Goal: Task Accomplishment & Management: Manage account settings

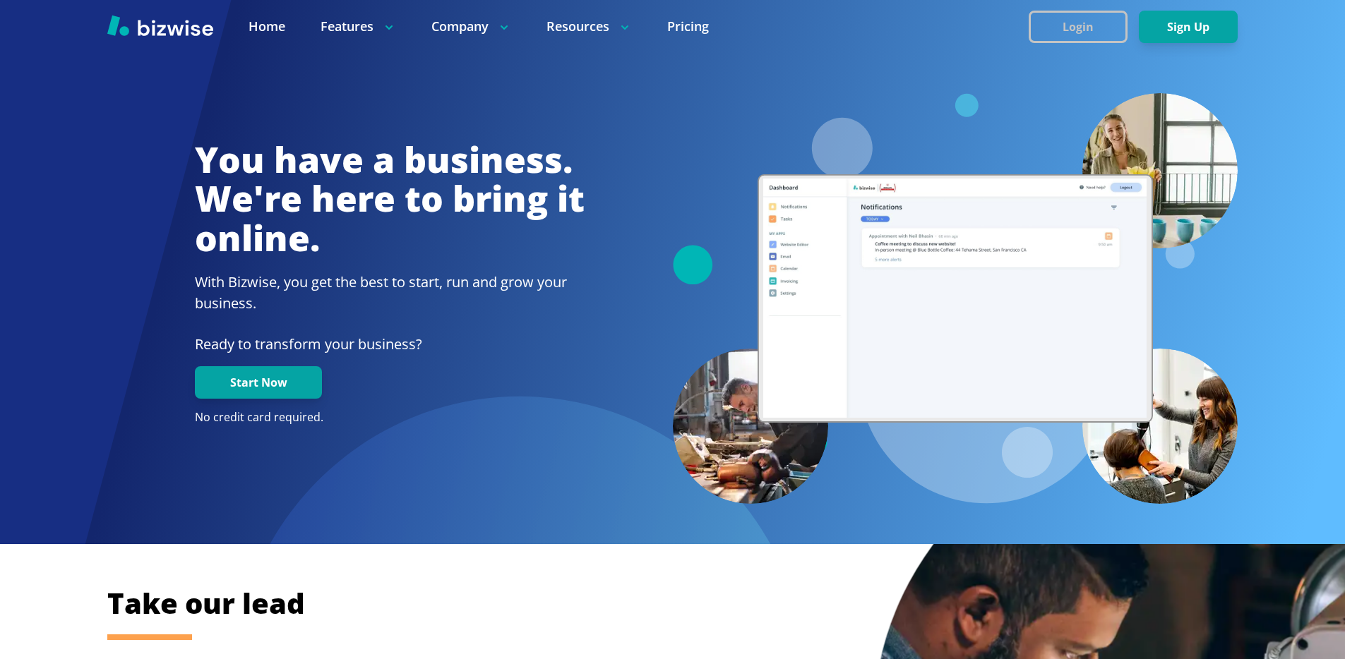
click at [1069, 32] on button "Login" at bounding box center [1077, 27] width 99 height 32
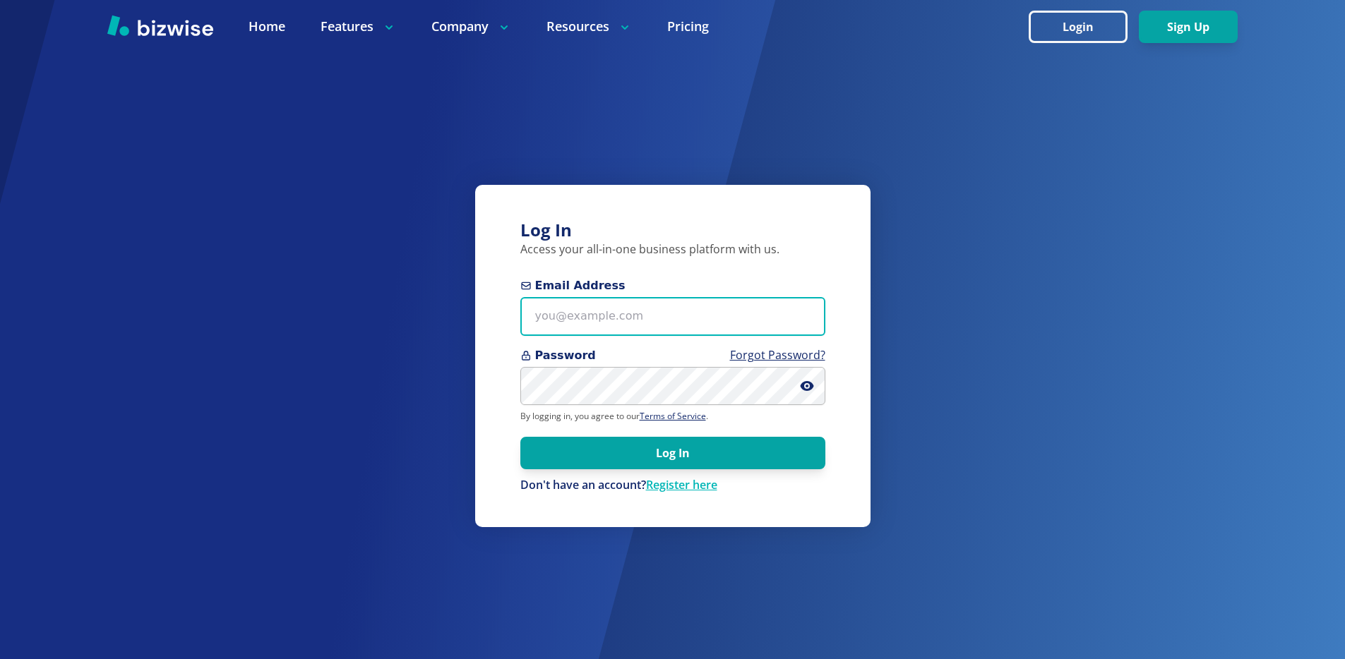
click at [646, 316] on input "Email Address" at bounding box center [672, 316] width 305 height 39
paste input "[EMAIL_ADDRESS][DOMAIN_NAME]"
type input "[EMAIL_ADDRESS][DOMAIN_NAME]"
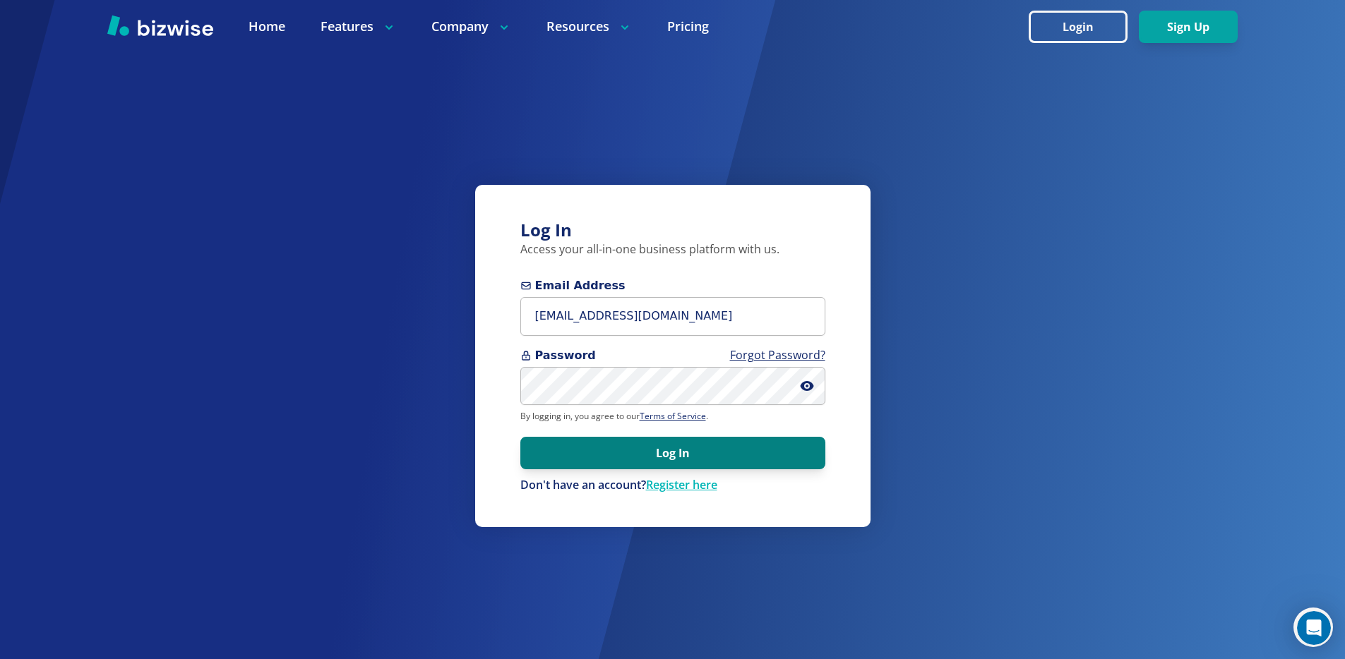
click at [691, 455] on button "Log In" at bounding box center [672, 453] width 305 height 32
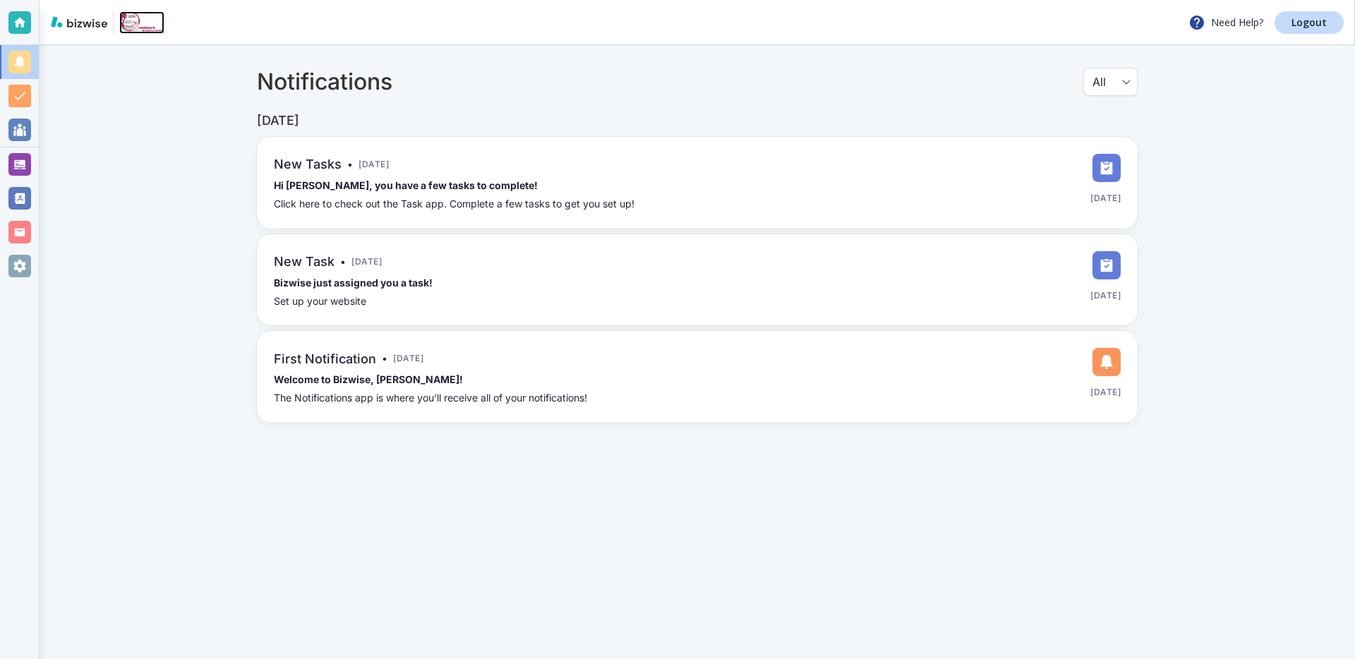
click at [136, 23] on img at bounding box center [141, 22] width 45 height 23
click at [20, 159] on div at bounding box center [19, 164] width 23 height 23
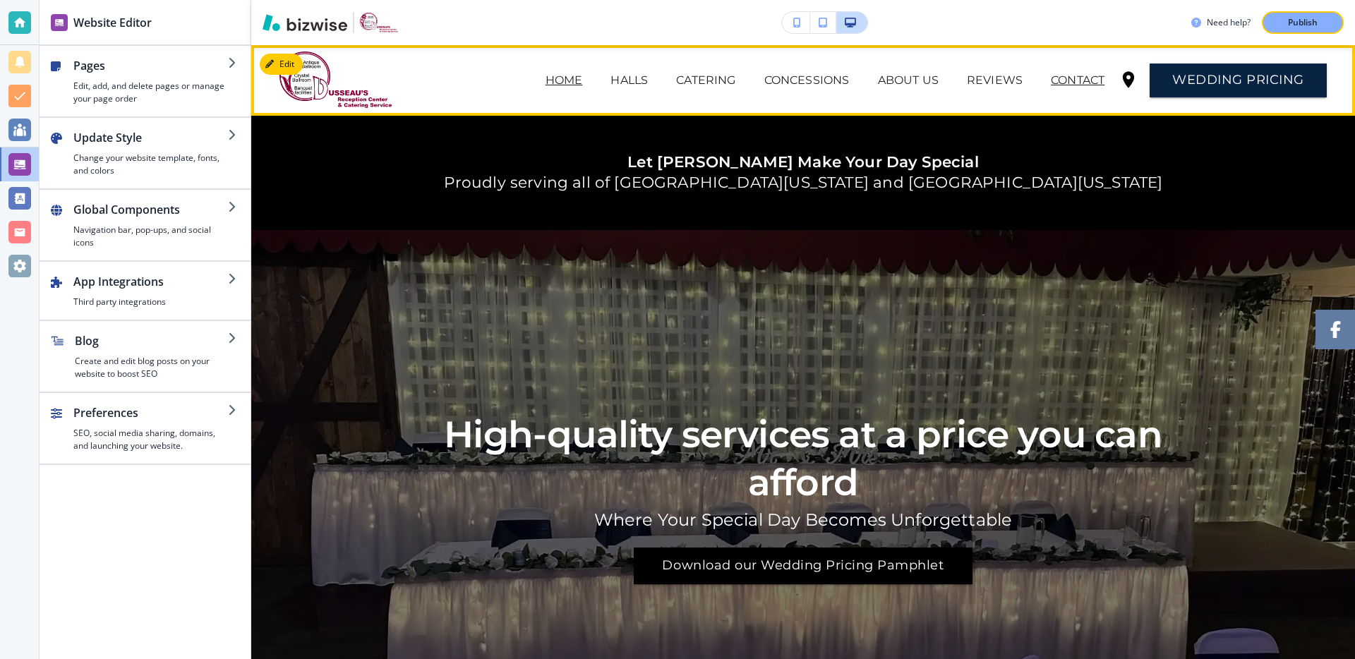
click at [1064, 85] on p "CONTACT" at bounding box center [1078, 80] width 54 height 17
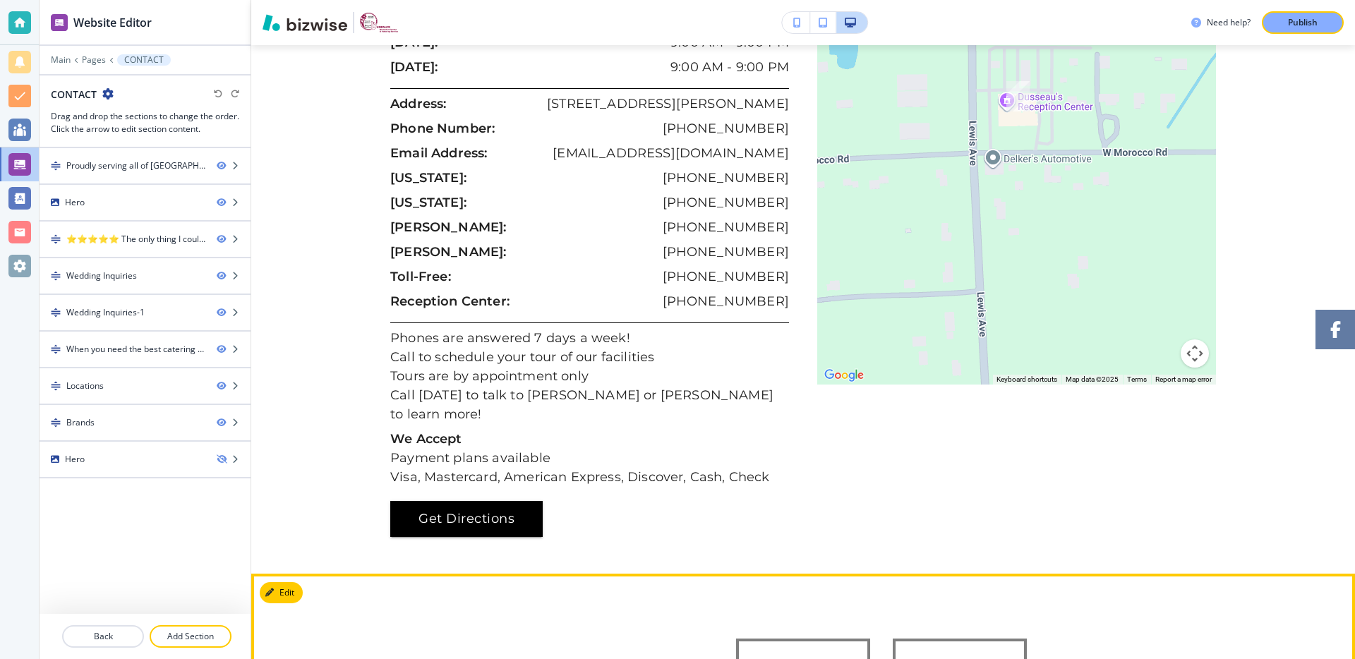
scroll to position [1793, 0]
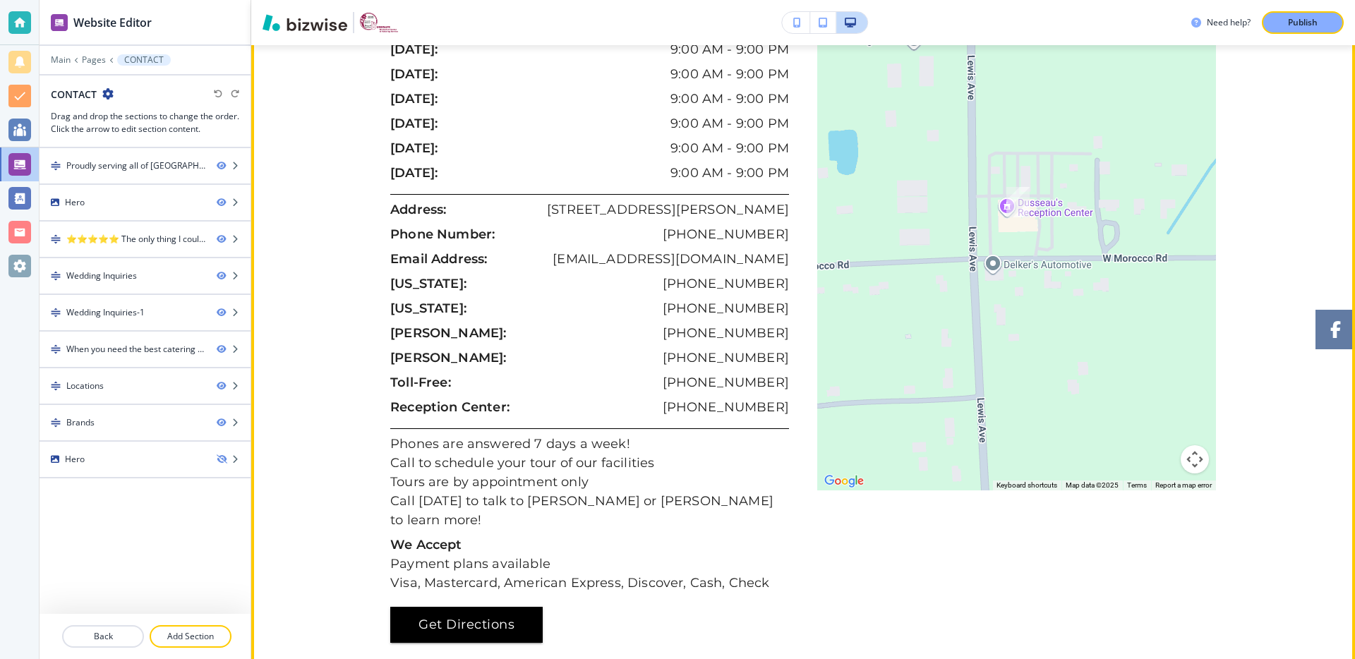
click at [752, 398] on p "[PHONE_NUMBER]" at bounding box center [726, 407] width 126 height 19
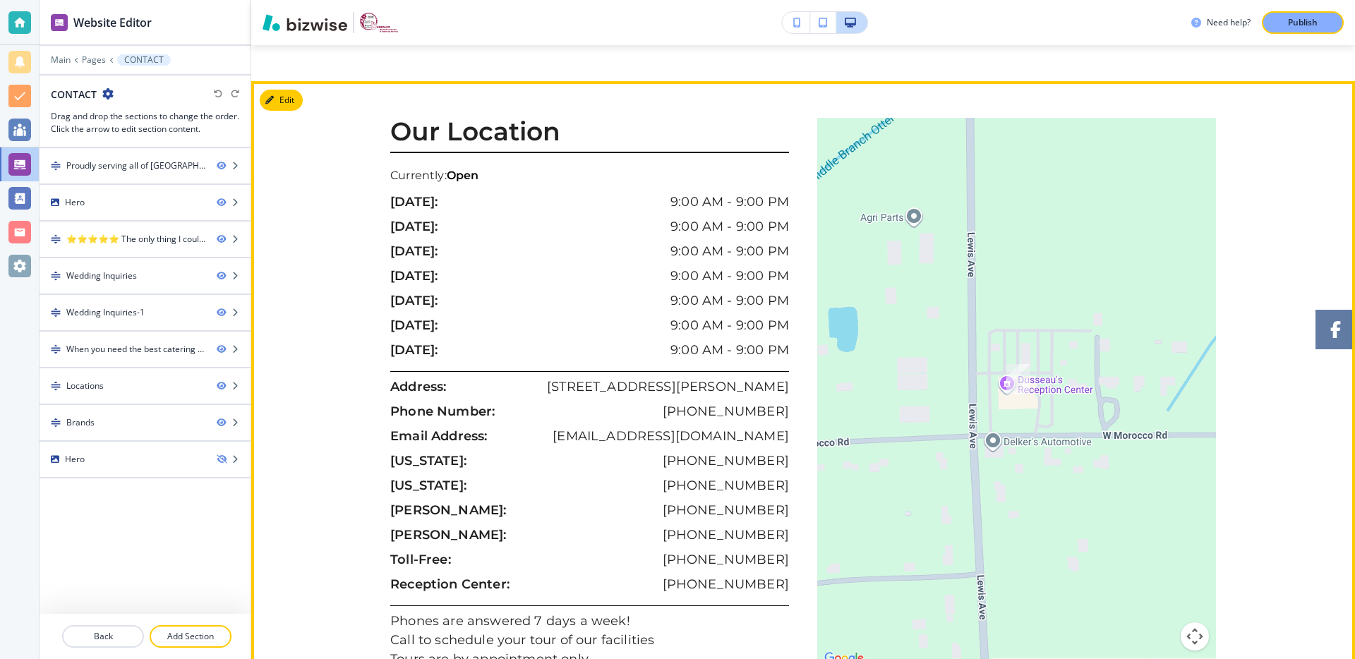
scroll to position [1613, 0]
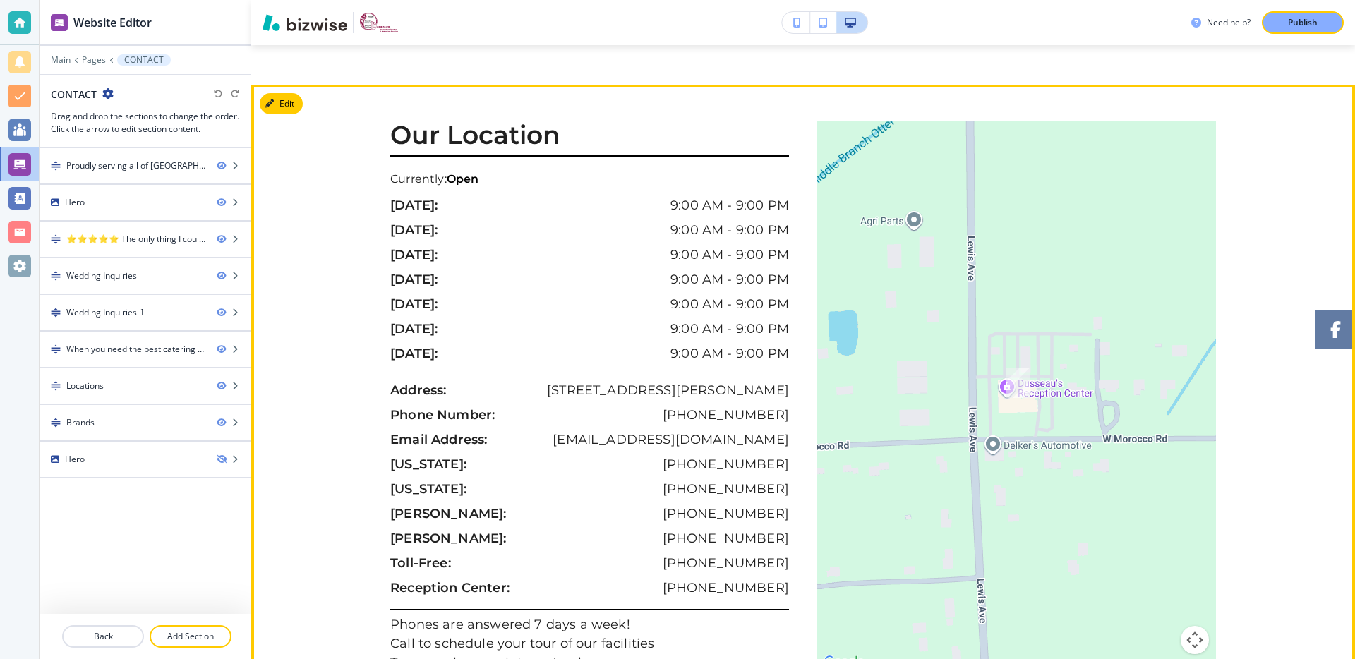
click at [714, 579] on p "[PHONE_NUMBER]" at bounding box center [726, 588] width 126 height 19
click at [274, 100] on icon "button" at bounding box center [272, 104] width 8 height 8
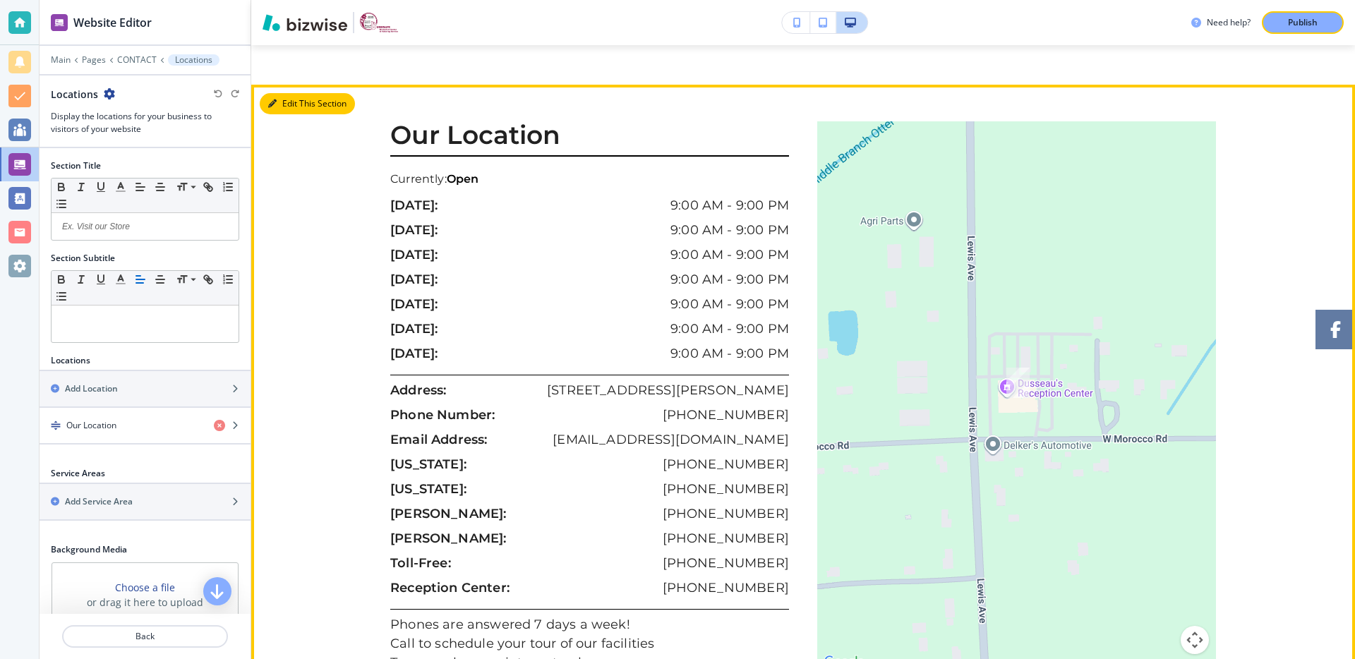
scroll to position [1630, 0]
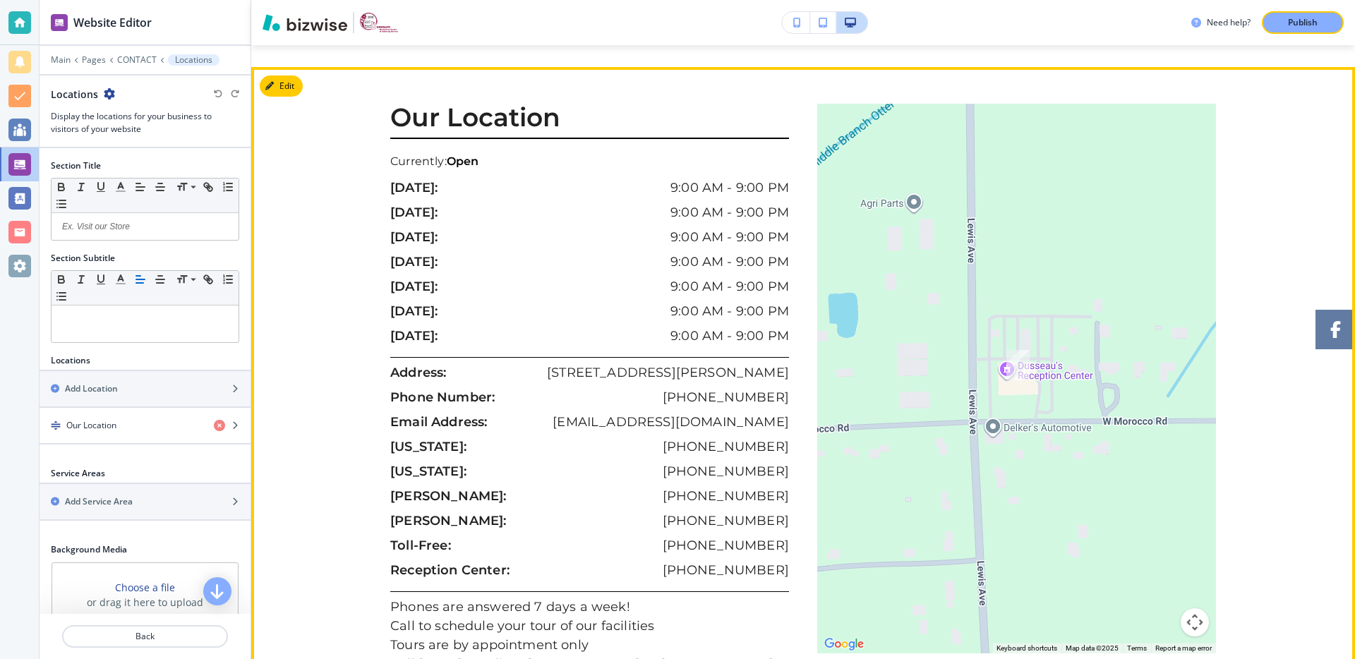
click at [532, 561] on div "Reception Center: [PHONE_NUMBER]" at bounding box center [589, 573] width 399 height 25
click at [282, 76] on button "Edit This Section" at bounding box center [307, 86] width 95 height 21
click at [297, 76] on button "Edit This Section" at bounding box center [307, 86] width 95 height 21
click at [279, 76] on button "Edit This Section" at bounding box center [307, 86] width 95 height 21
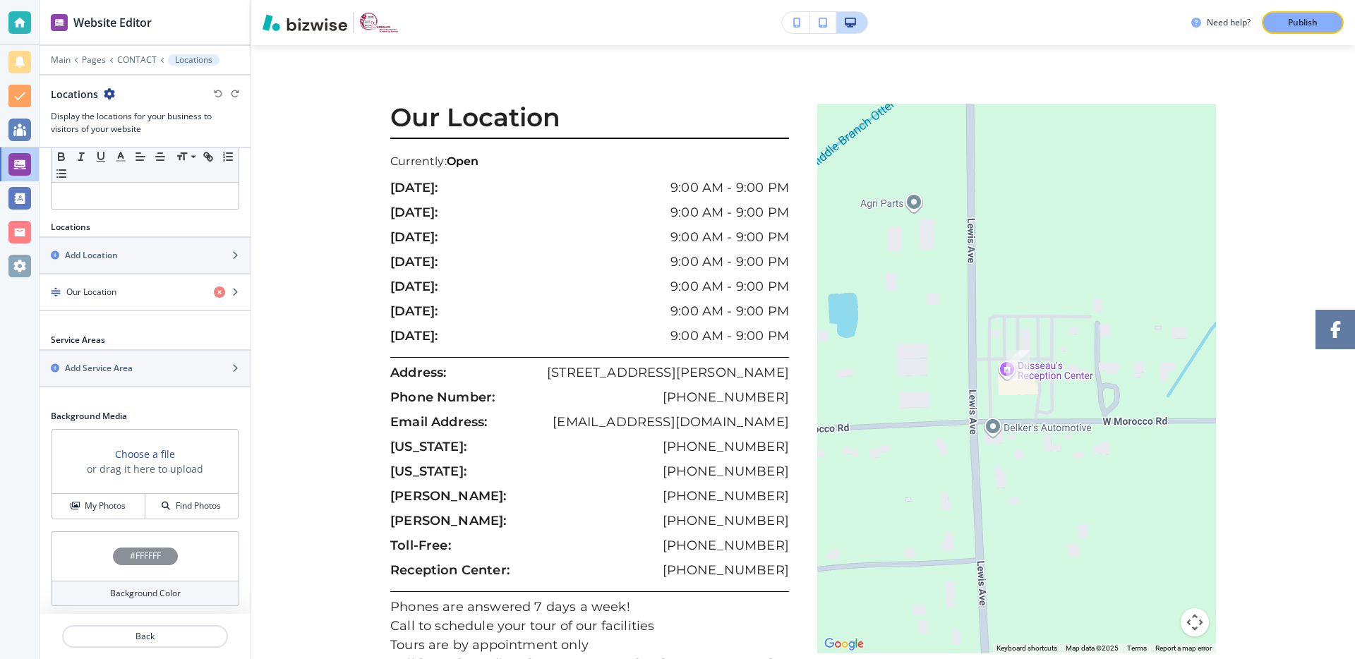
scroll to position [137, 0]
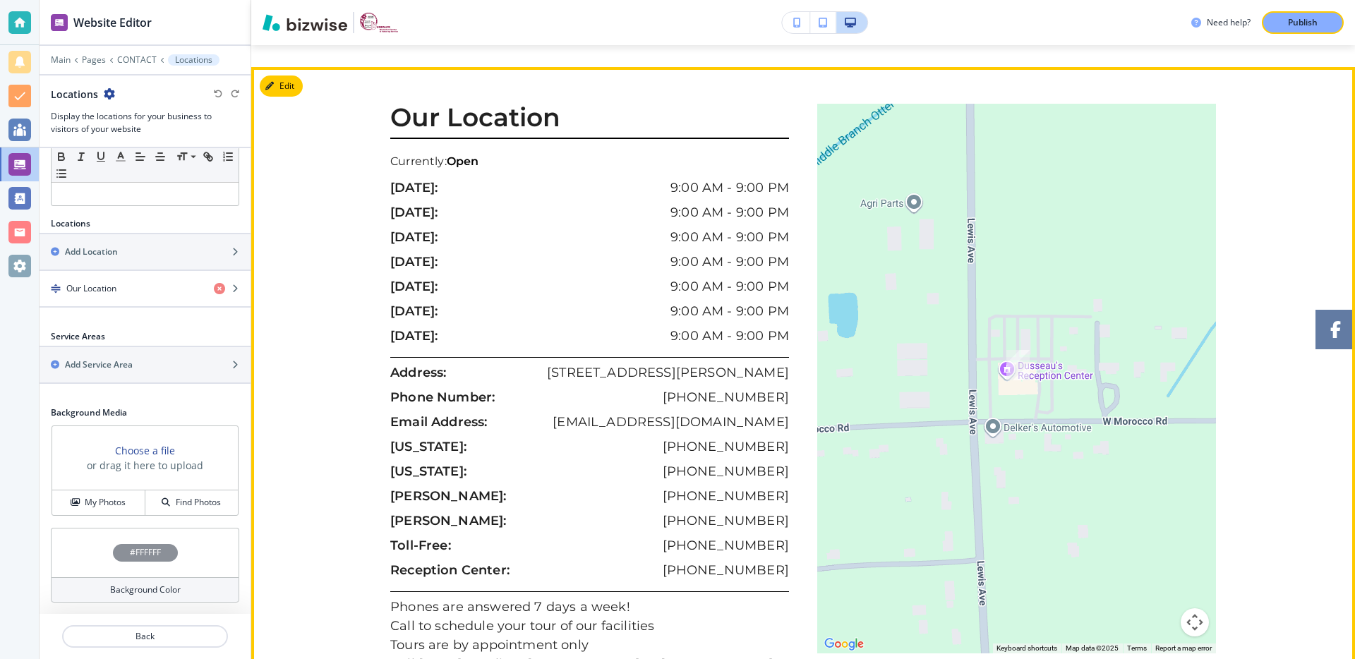
click at [439, 438] on p "[US_STATE]:" at bounding box center [428, 447] width 76 height 19
click at [282, 76] on button "Edit This Section" at bounding box center [307, 86] width 95 height 21
click at [283, 76] on button "Edit This Section" at bounding box center [307, 86] width 95 height 21
click at [324, 76] on button "Edit This Section" at bounding box center [307, 86] width 95 height 21
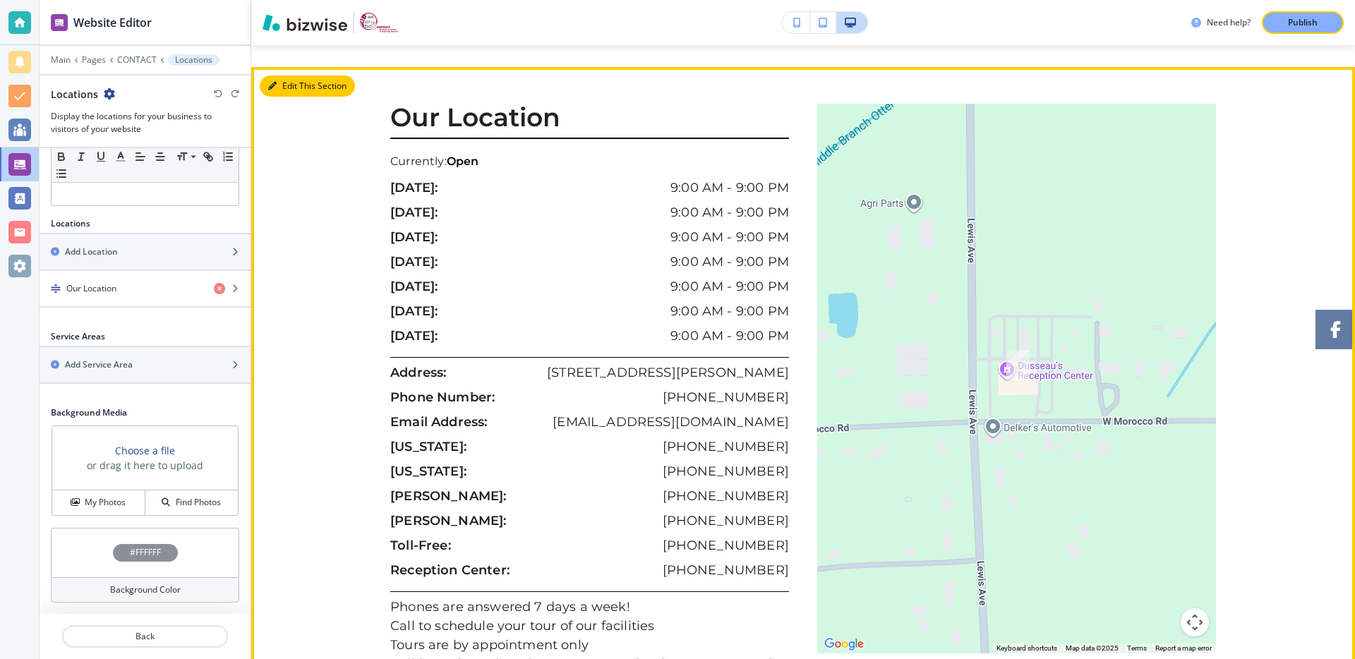
click at [324, 76] on button "Edit This Section" at bounding box center [307, 86] width 95 height 21
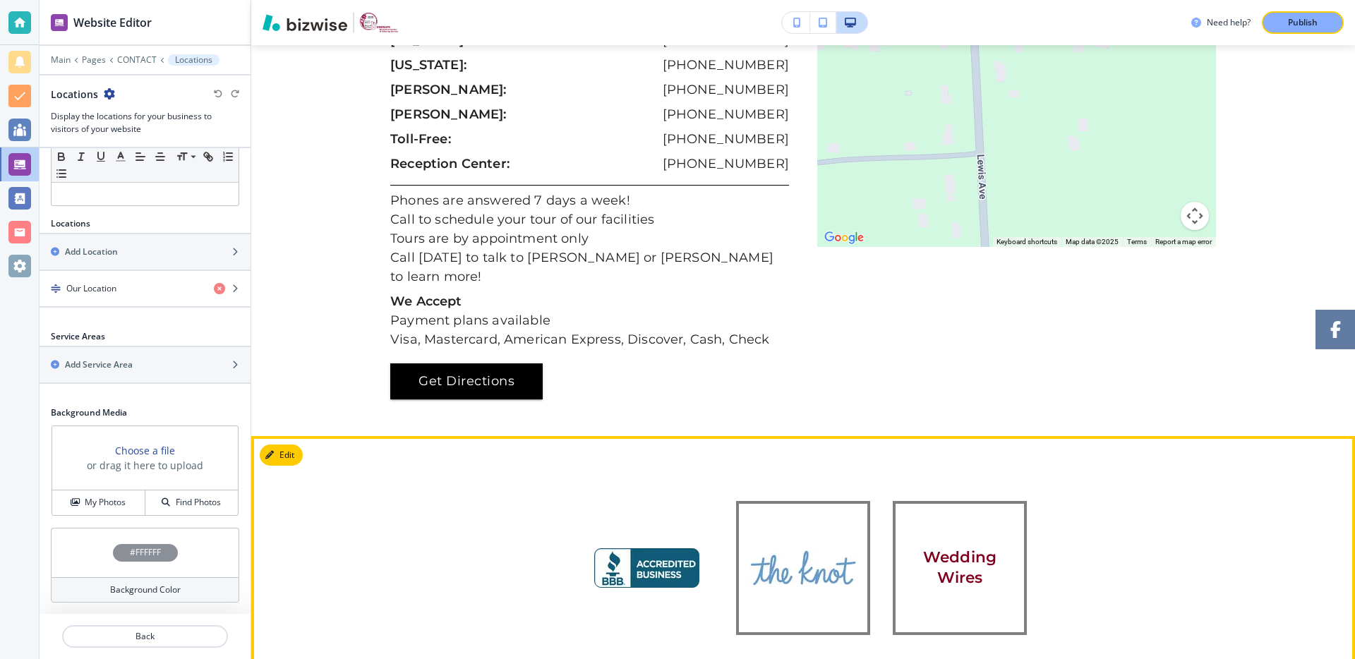
scroll to position [2084, 0]
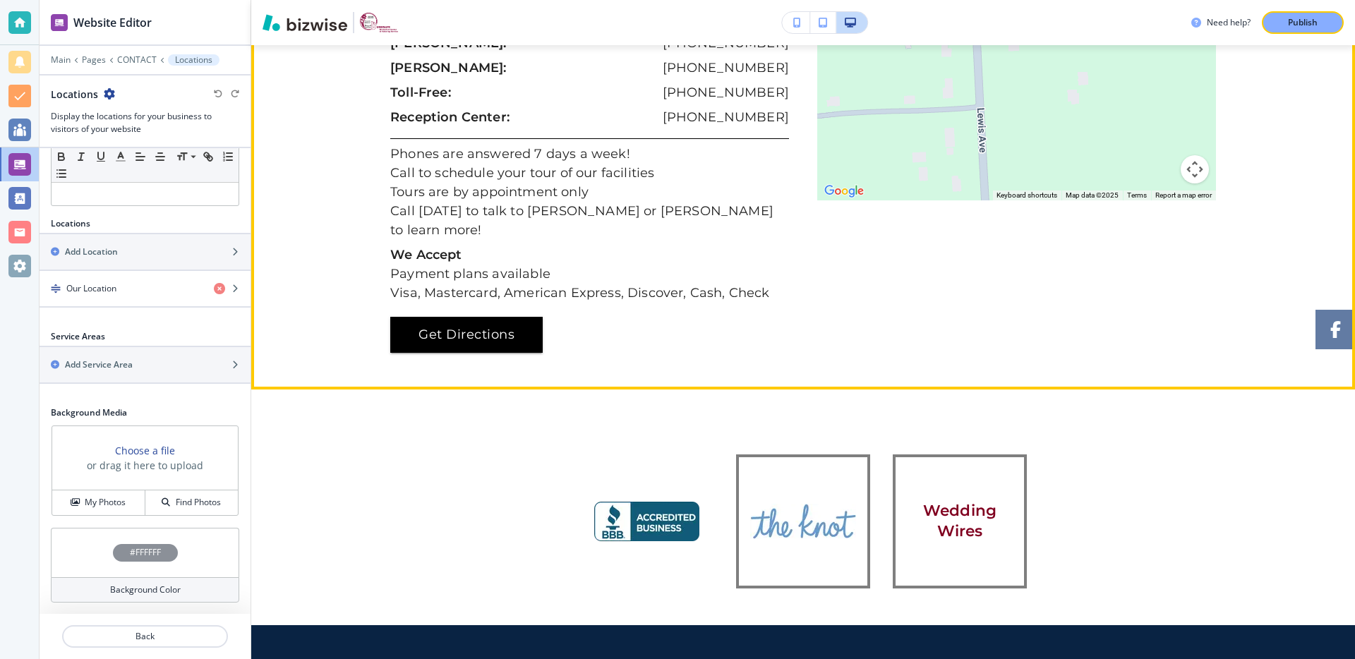
click at [593, 284] on p "Visa, Mastercard, American Express, Discover, Cash, Check" at bounding box center [589, 293] width 399 height 19
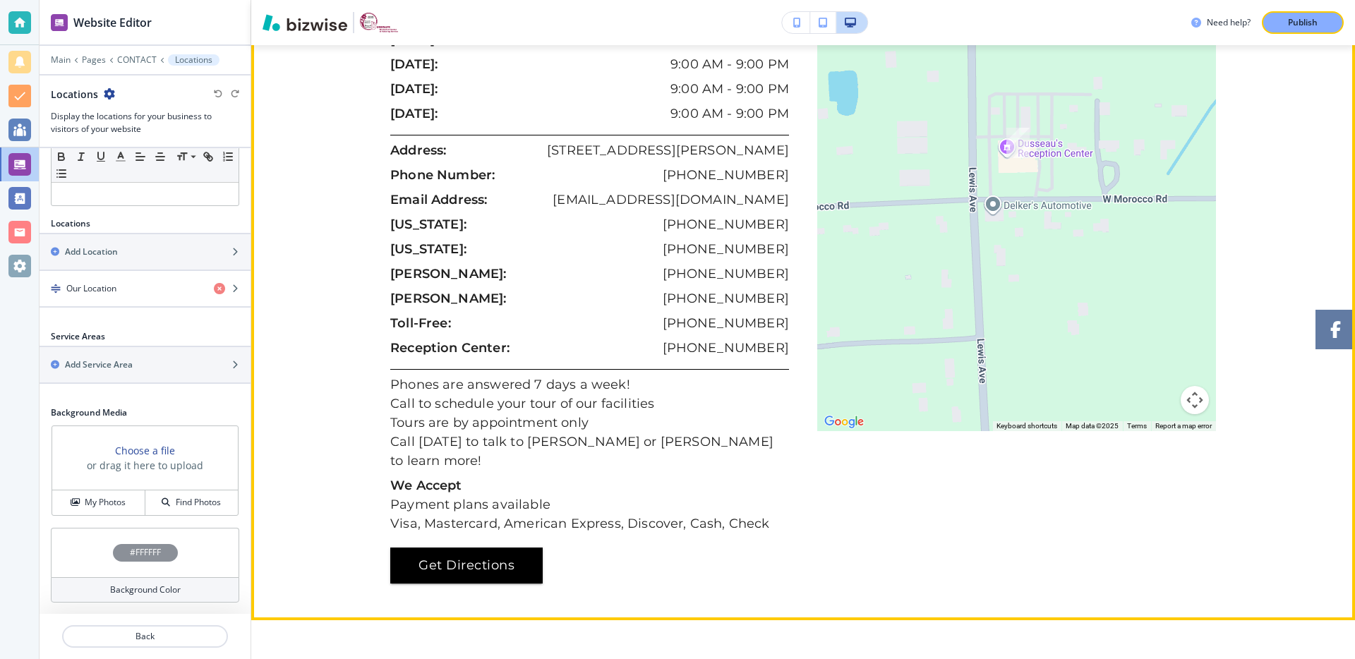
scroll to position [1823, 0]
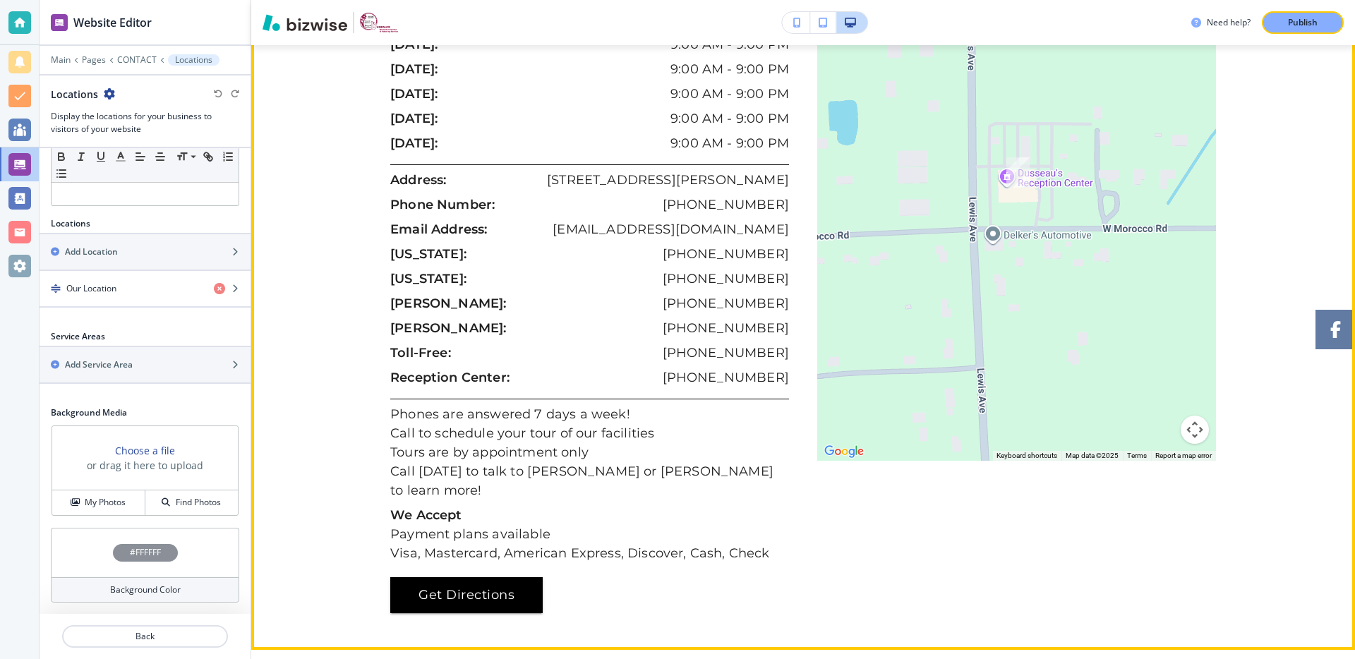
click at [587, 294] on div "[PERSON_NAME]: [PHONE_NUMBER]" at bounding box center [589, 306] width 399 height 25
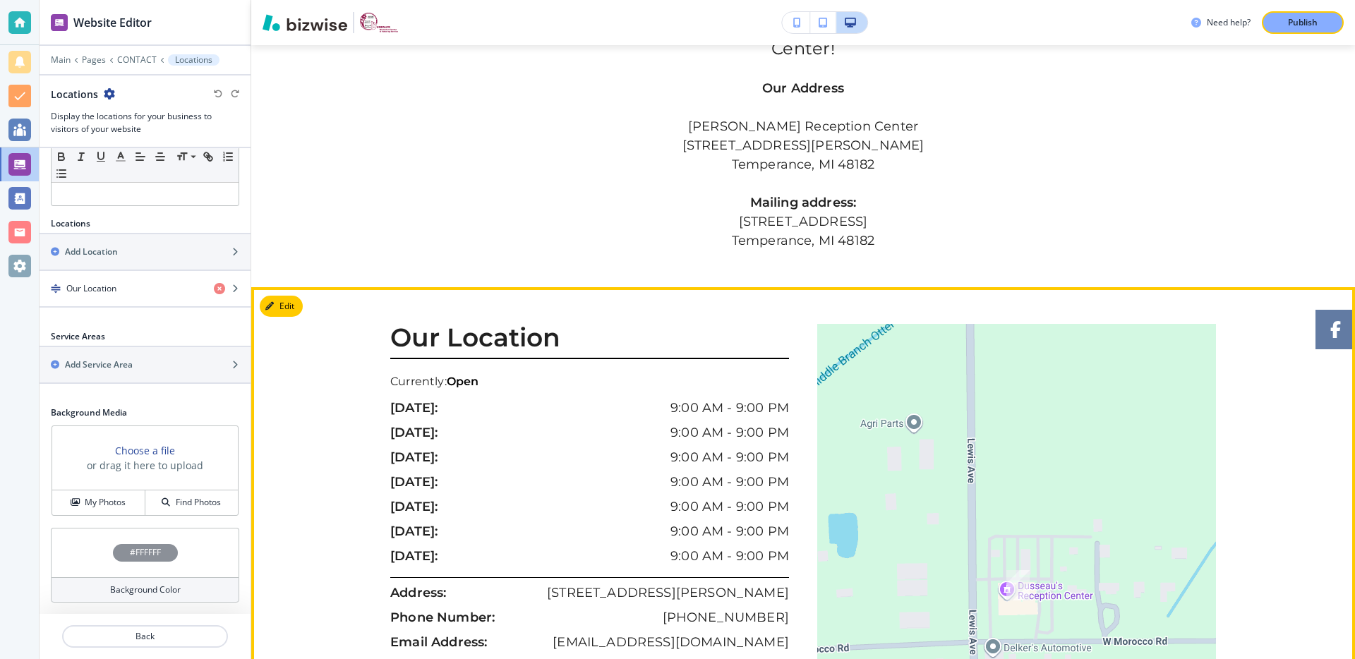
scroll to position [1381, 0]
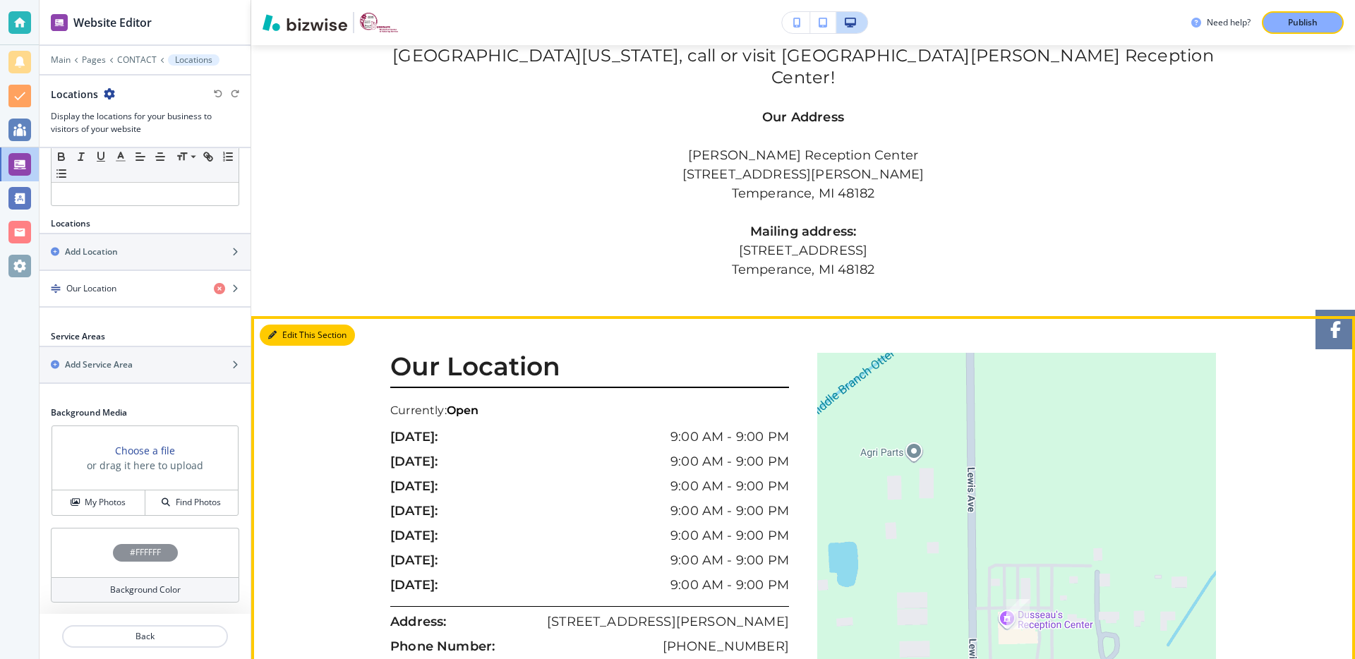
click at [294, 325] on button "Edit This Section" at bounding box center [307, 335] width 95 height 21
click at [299, 325] on button "Edit This Section" at bounding box center [307, 335] width 95 height 21
click at [300, 325] on button "Edit This Section" at bounding box center [307, 335] width 95 height 21
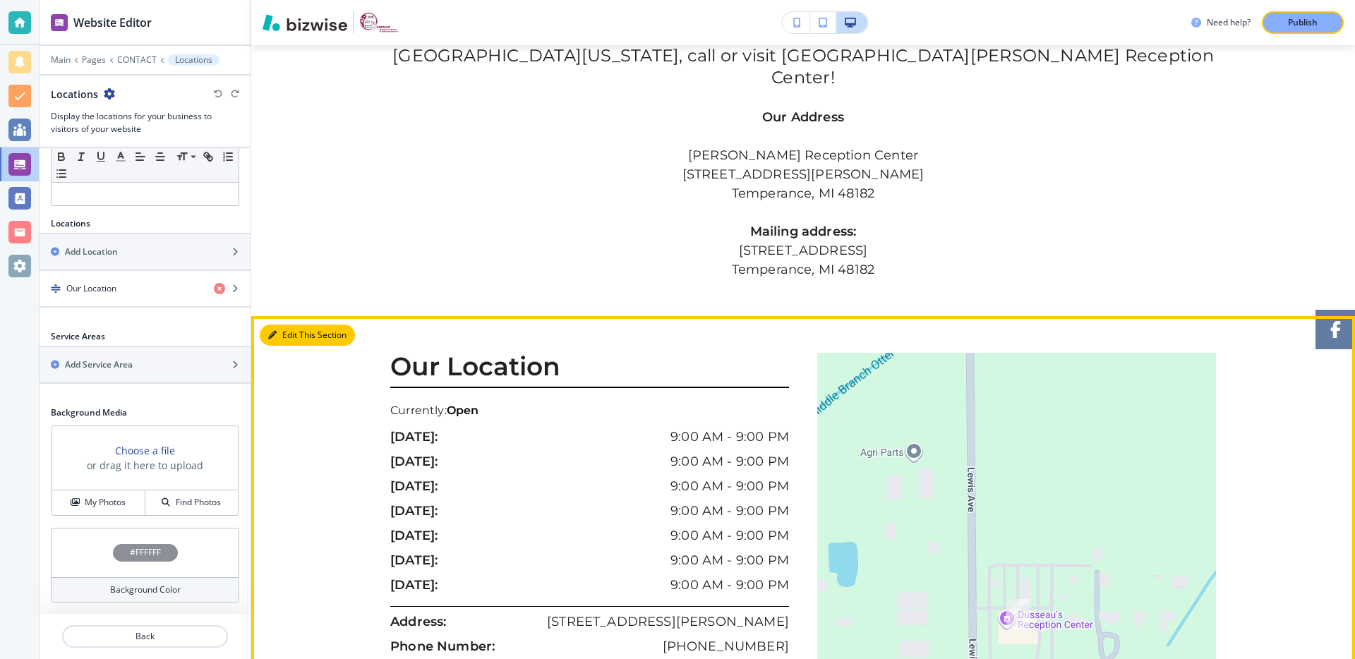
click at [289, 325] on button "Edit This Section" at bounding box center [307, 335] width 95 height 21
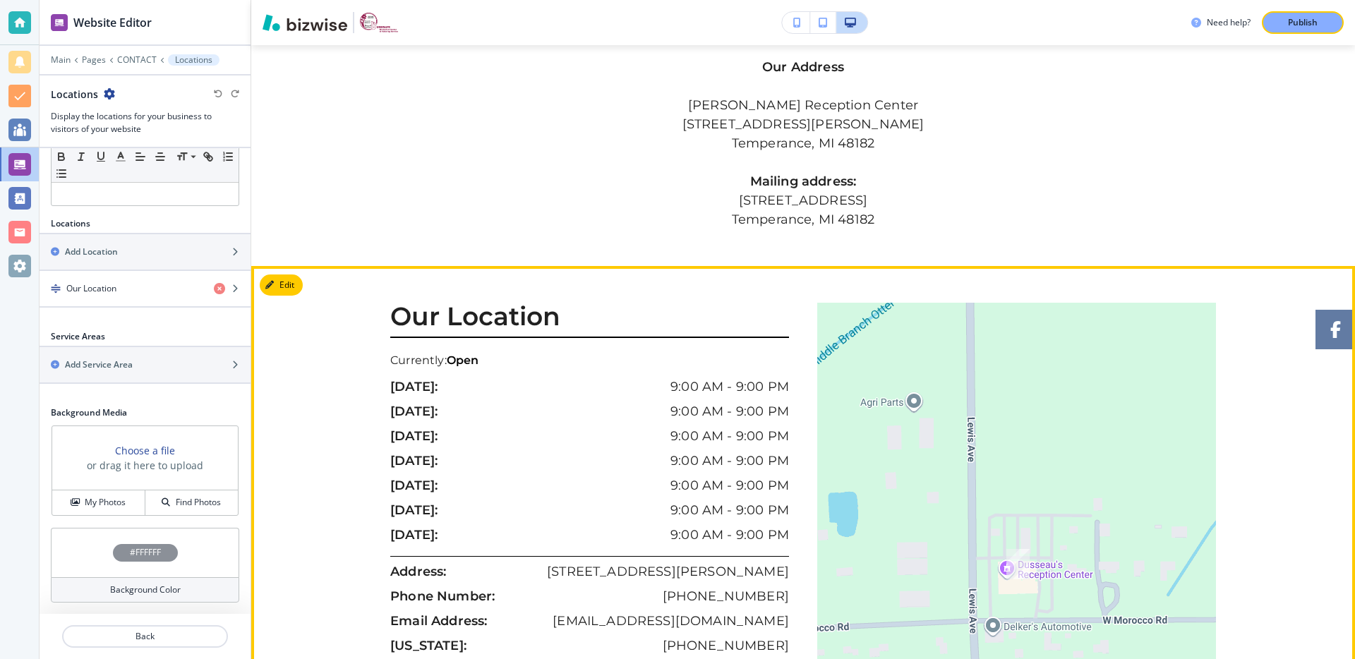
scroll to position [1647, 0]
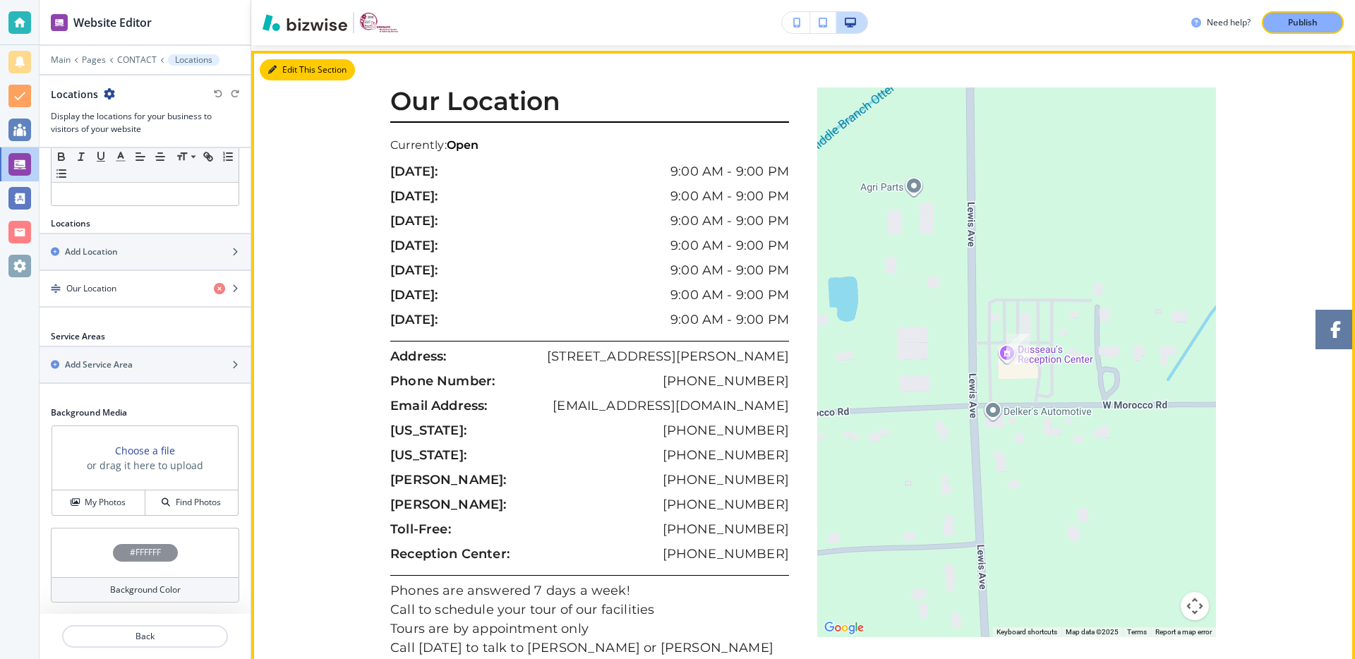
click at [285, 59] on button "Edit This Section" at bounding box center [307, 69] width 95 height 21
click at [289, 59] on button "Edit This Section" at bounding box center [307, 69] width 95 height 21
click at [287, 59] on button "Edit This Section" at bounding box center [307, 69] width 95 height 21
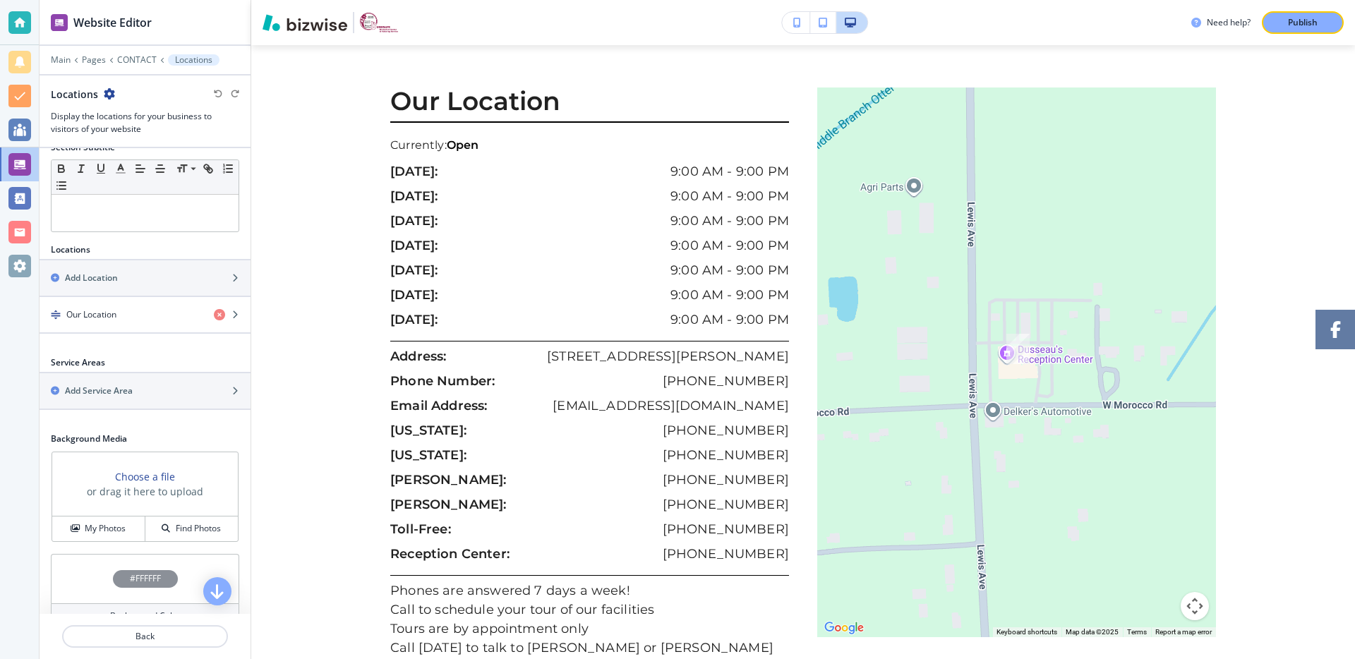
scroll to position [109, 0]
click at [231, 316] on icon "button" at bounding box center [235, 316] width 8 height 8
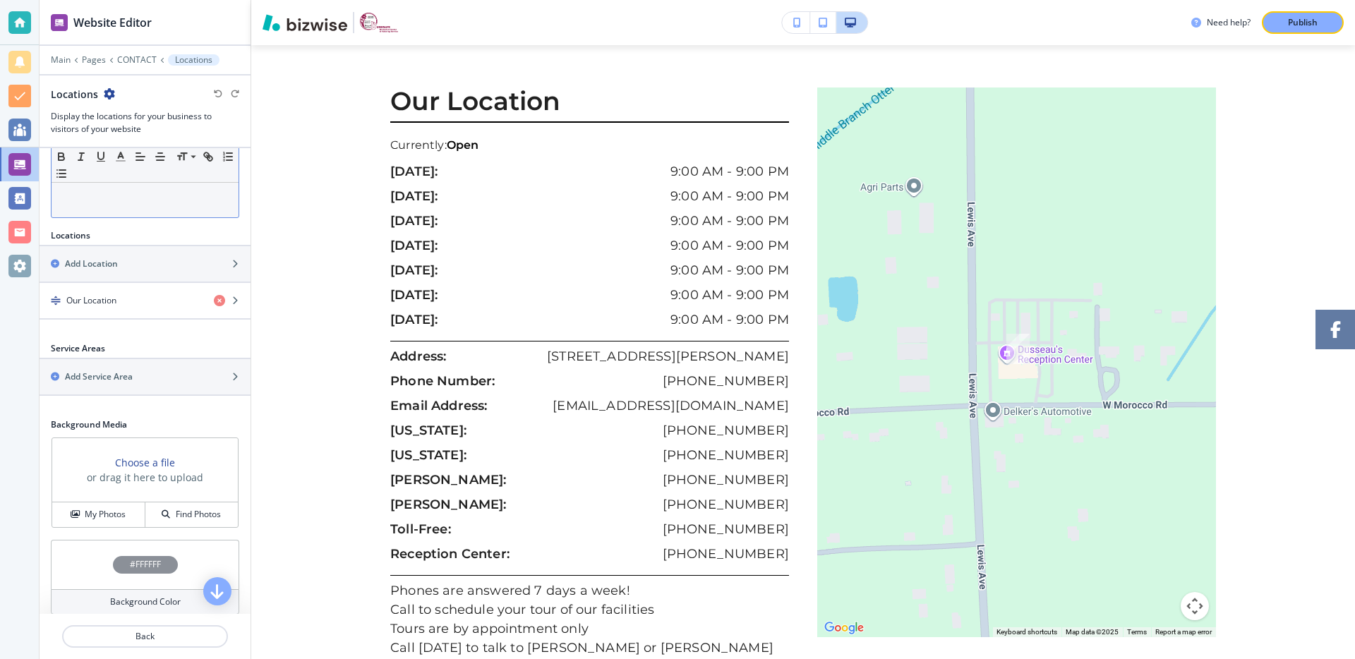
scroll to position [0, 0]
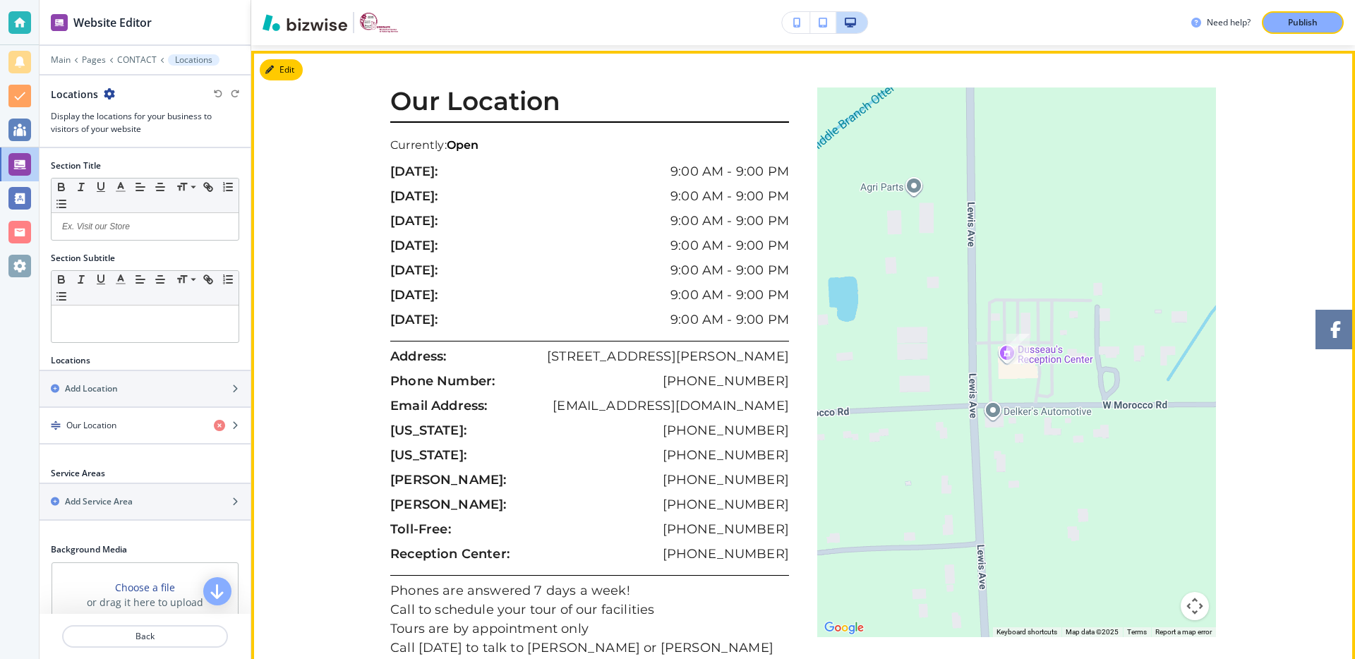
click at [494, 347] on div "Address: [STREET_ADDRESS][PERSON_NAME]" at bounding box center [589, 359] width 399 height 25
drag, startPoint x: 367, startPoint y: 189, endPoint x: 332, endPoint y: 163, distance: 43.3
click at [367, 190] on div "Our Location Currently: Open [DATE]: 9:00 AM - 9:00 PM [DATE]: 9:00 AM - 9:00 P…" at bounding box center [803, 439] width 1104 height 702
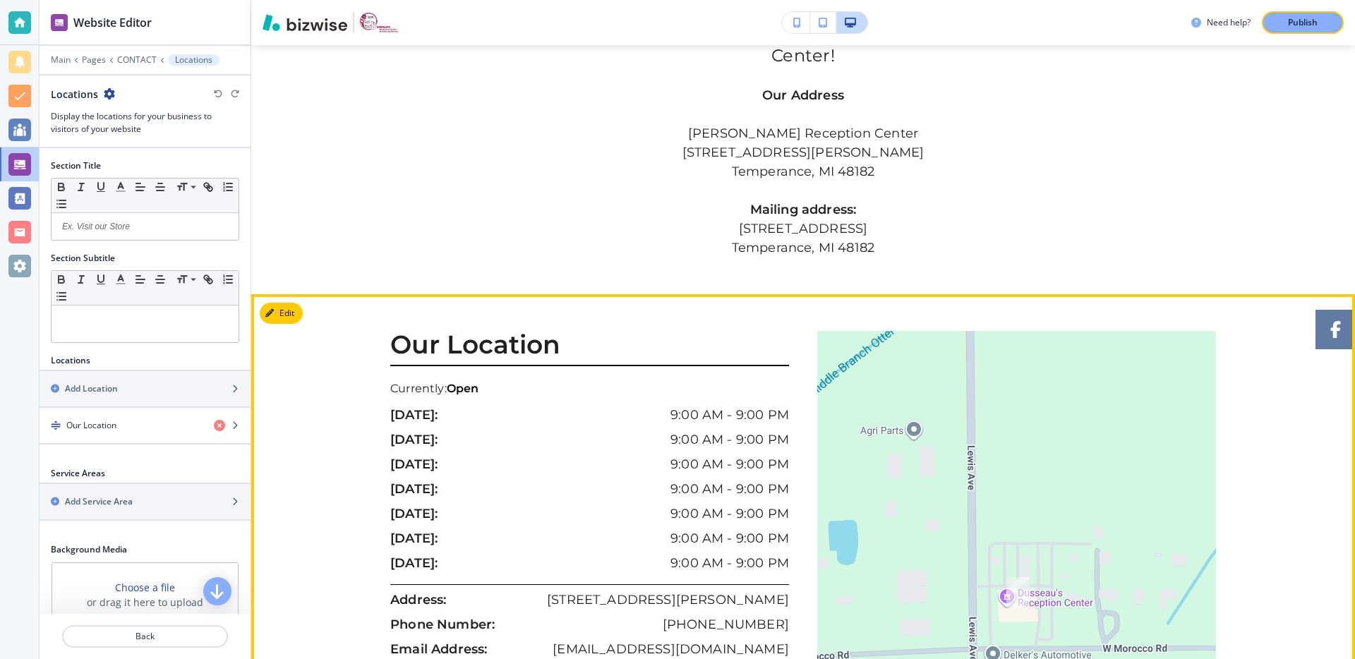
scroll to position [1400, 0]
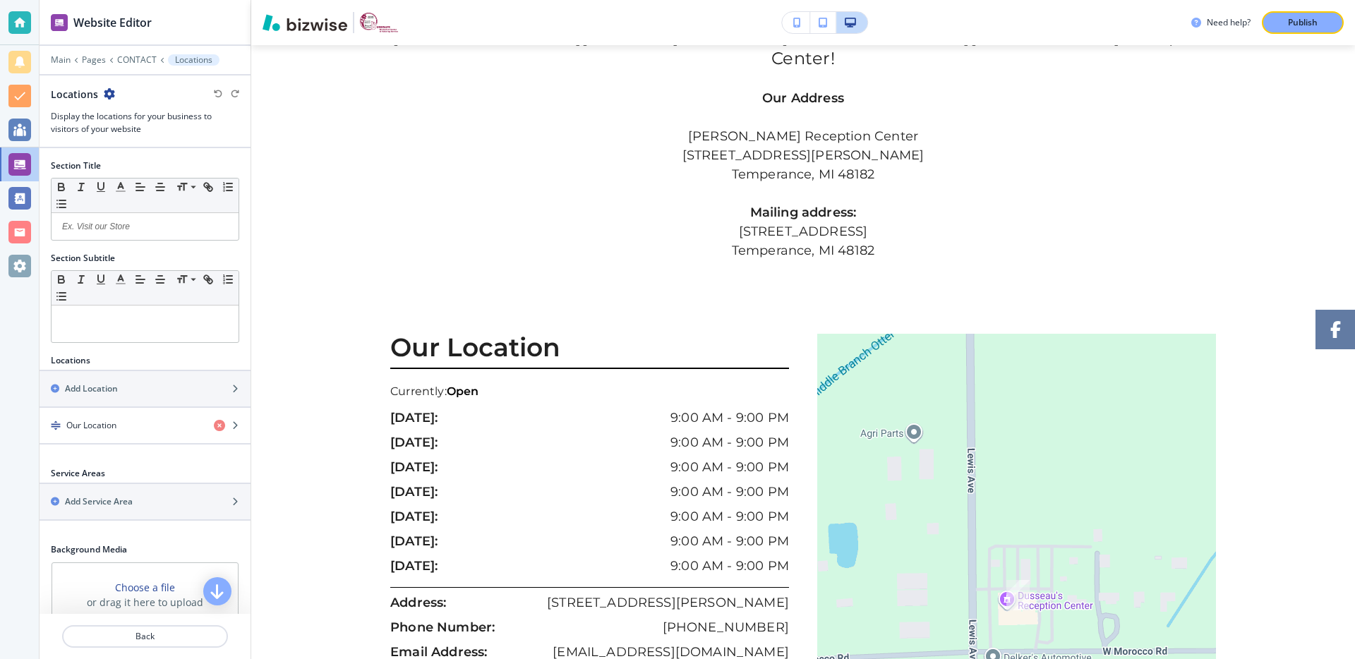
click at [822, 21] on icon "button" at bounding box center [823, 23] width 8 height 10
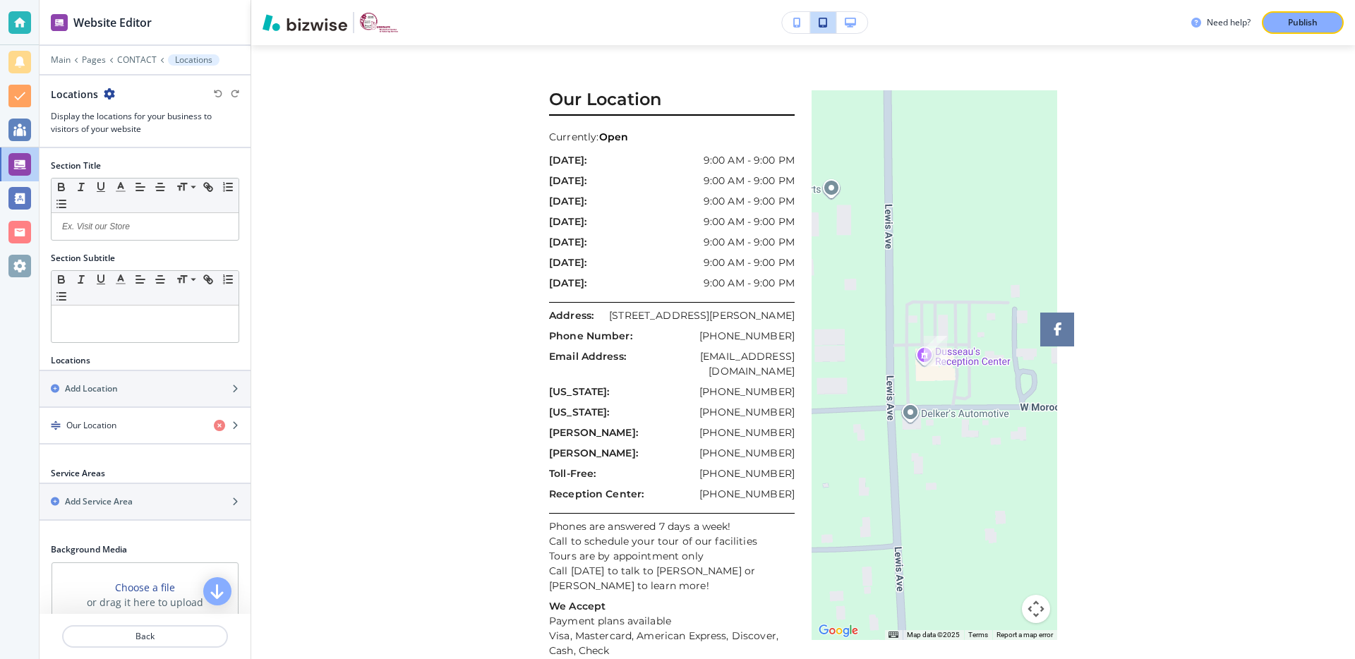
scroll to position [1208, 0]
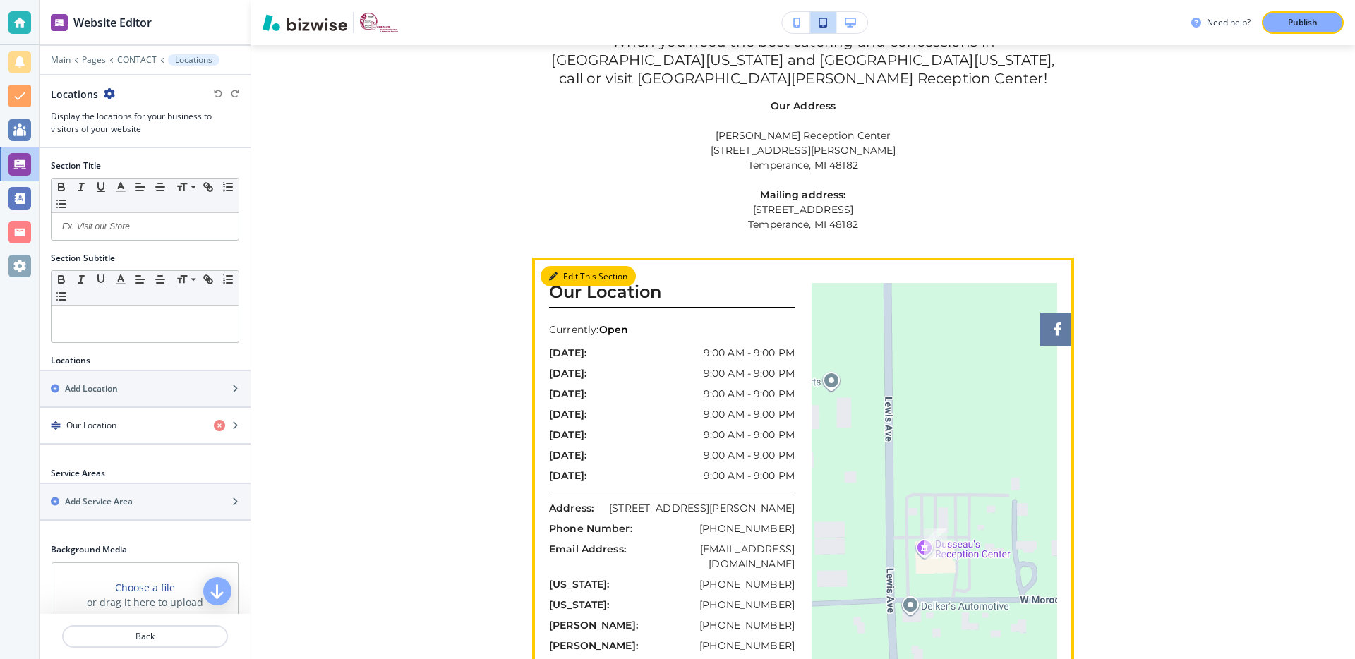
click at [563, 266] on button "Edit This Section" at bounding box center [588, 276] width 95 height 21
click at [567, 266] on button "Edit This Section" at bounding box center [588, 276] width 95 height 21
click at [555, 272] on icon "button" at bounding box center [553, 276] width 8 height 8
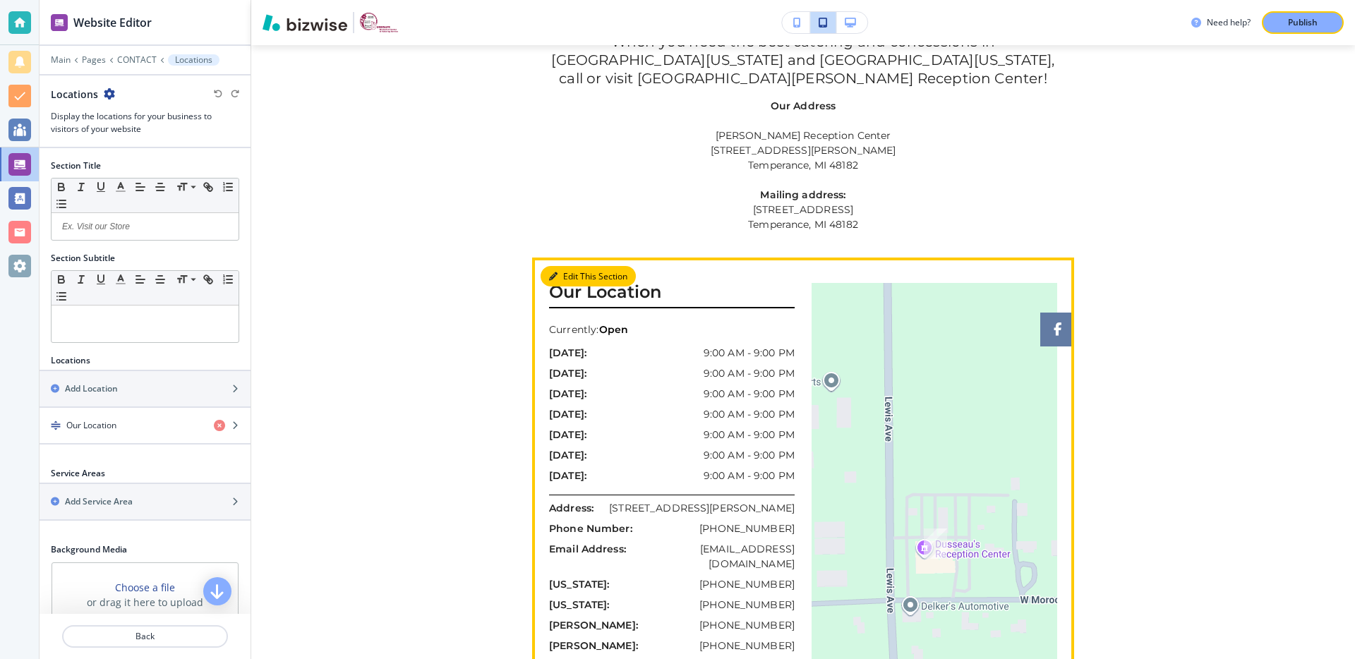
click at [593, 266] on button "Edit This Section" at bounding box center [588, 276] width 95 height 21
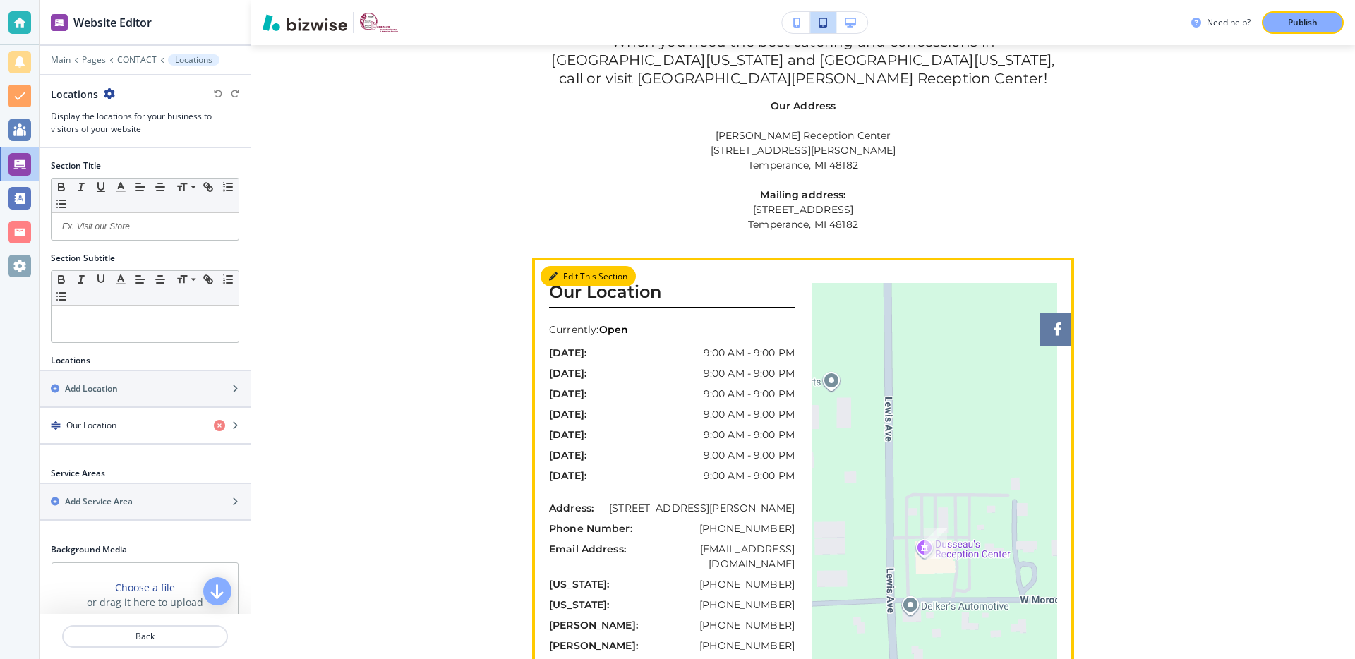
click at [593, 266] on button "Edit This Section" at bounding box center [588, 276] width 95 height 21
click at [577, 266] on button "Edit This Section" at bounding box center [588, 276] width 95 height 21
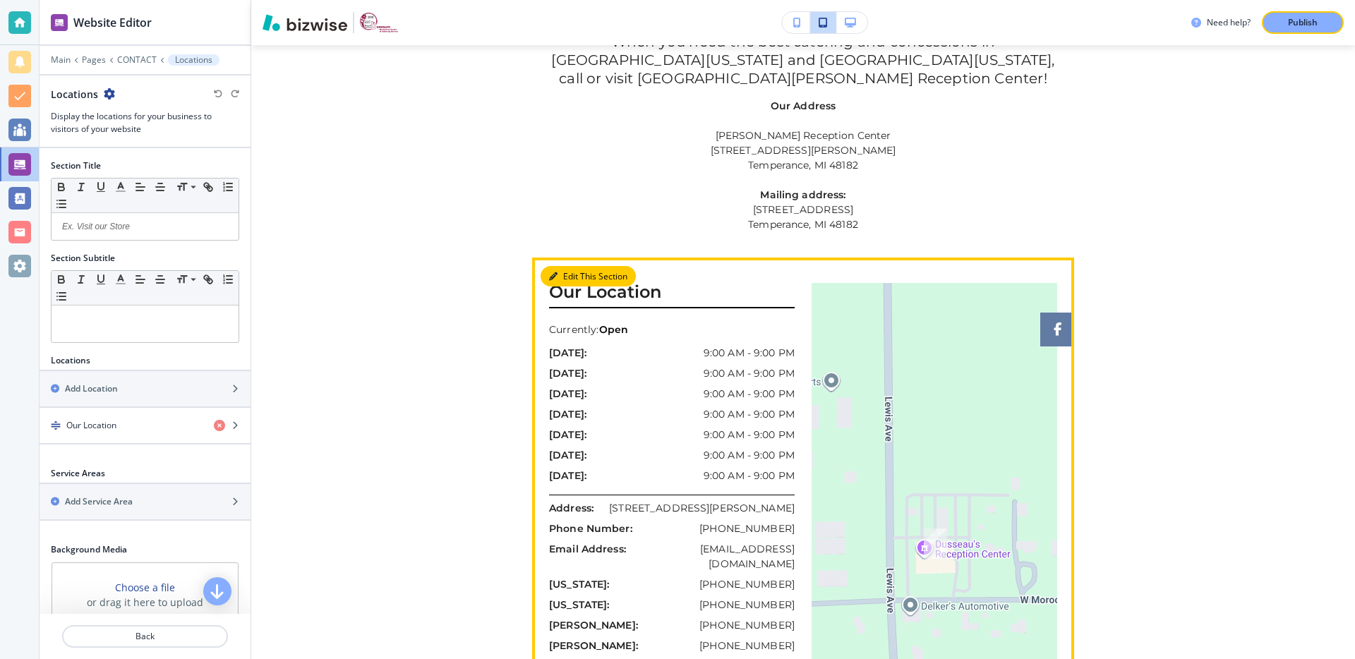
click at [577, 266] on button "Edit This Section" at bounding box center [588, 276] width 95 height 21
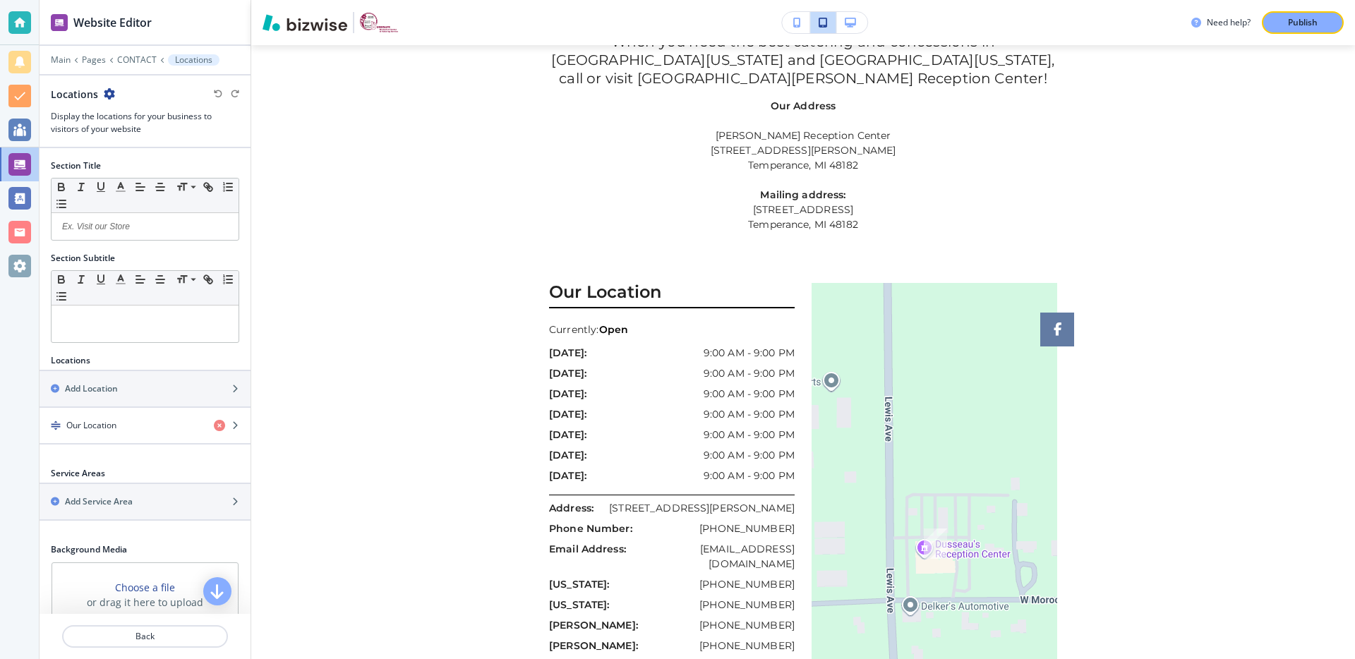
click at [632, 323] on div "Currently: Open" at bounding box center [672, 330] width 246 height 15
click at [609, 283] on h3 "Our Location" at bounding box center [672, 295] width 246 height 25
click at [608, 283] on h3 "Our Location" at bounding box center [672, 295] width 246 height 25
click at [573, 283] on h3 "Our Location" at bounding box center [672, 295] width 246 height 25
click at [561, 283] on h3 "Our Location" at bounding box center [672, 295] width 246 height 25
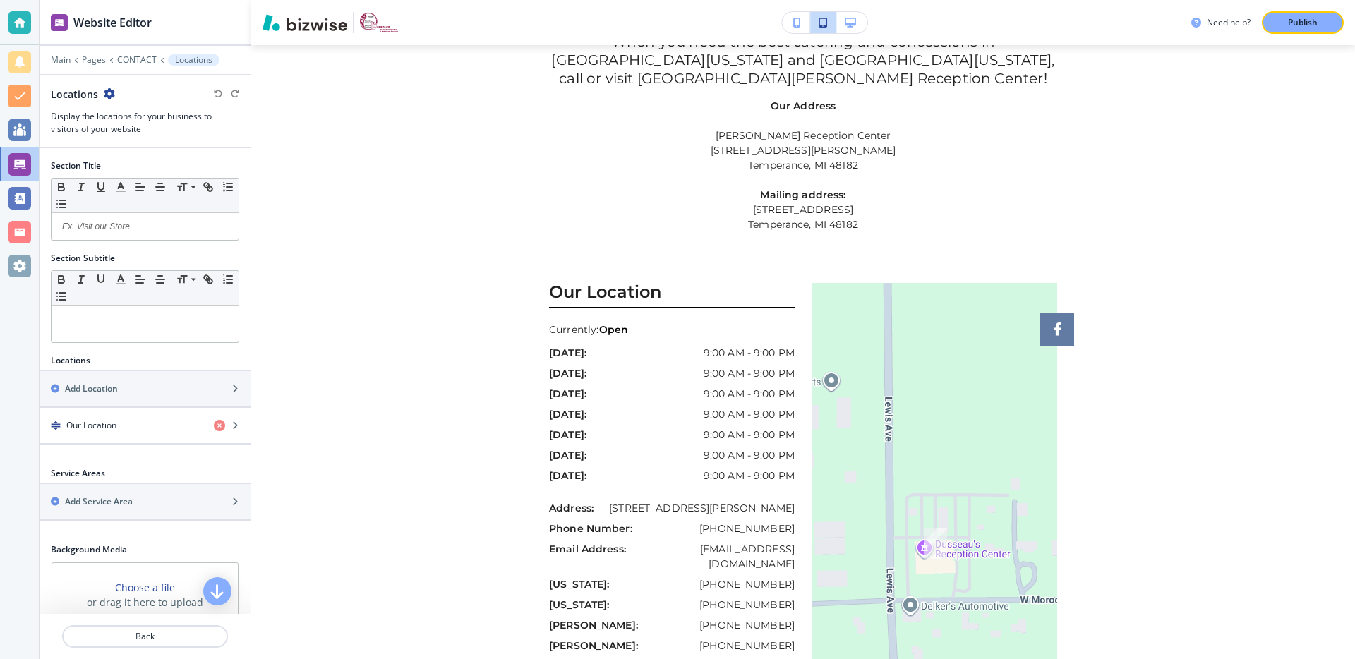
click at [555, 298] on div "Our Location Currently: Open [DATE]: 9:00 AM - 9:00 PM [DATE]: 9:00 AM - 9:00 P…" at bounding box center [676, 590] width 254 height 614
click at [541, 303] on div "Our Location Currently: Open [DATE]: 9:00 AM - 9:00 PM [DATE]: 9:00 AM - 9:00 P…" at bounding box center [803, 590] width 542 height 614
drag, startPoint x: 434, startPoint y: 241, endPoint x: 452, endPoint y: 243, distance: 17.8
click at [434, 241] on div "Need help? Publish Edit Facebook Edit Proudly serving all of Southeast [US_STAT…" at bounding box center [803, 329] width 1104 height 659
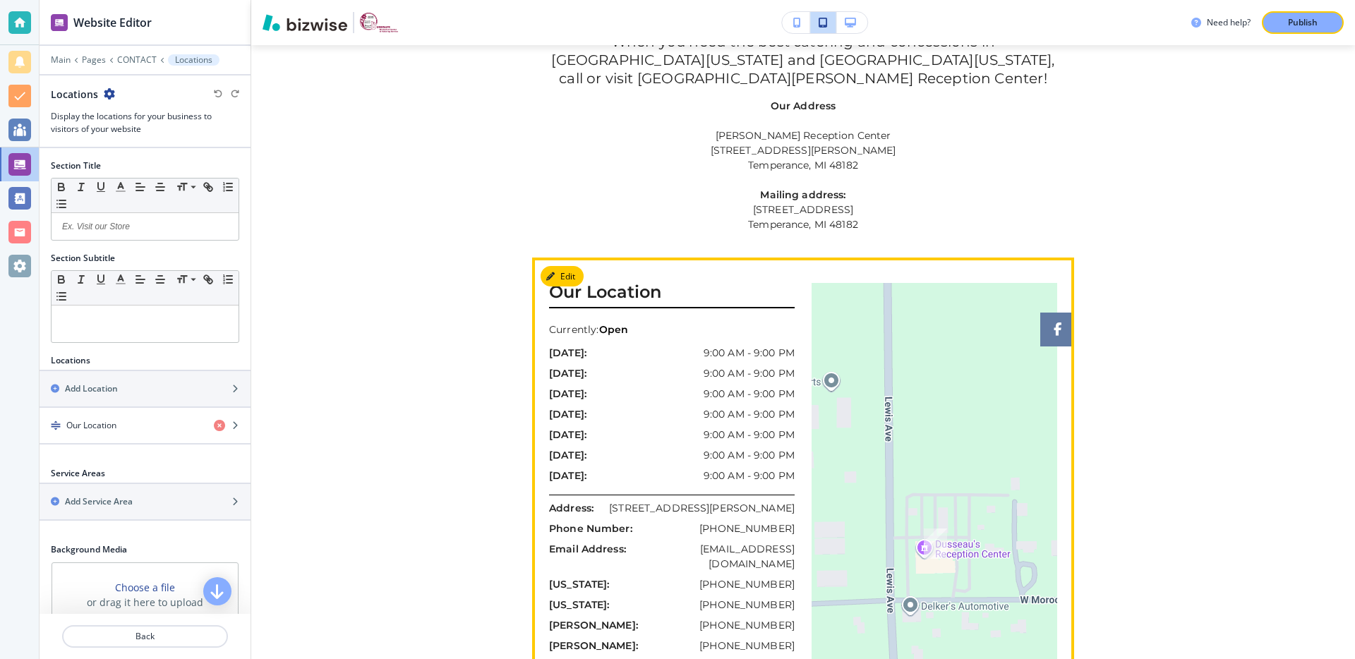
click at [612, 283] on h3 "Our Location" at bounding box center [672, 295] width 246 height 25
click at [563, 266] on button "Edit This Section" at bounding box center [588, 276] width 95 height 21
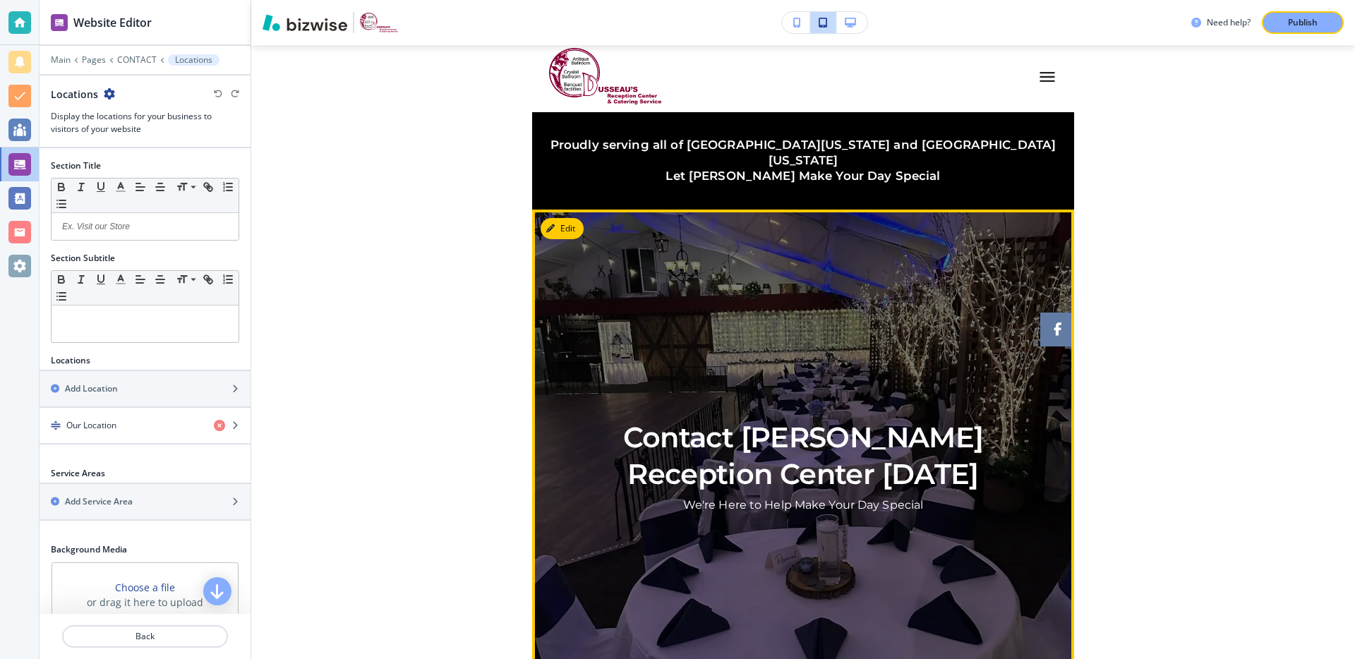
scroll to position [0, 0]
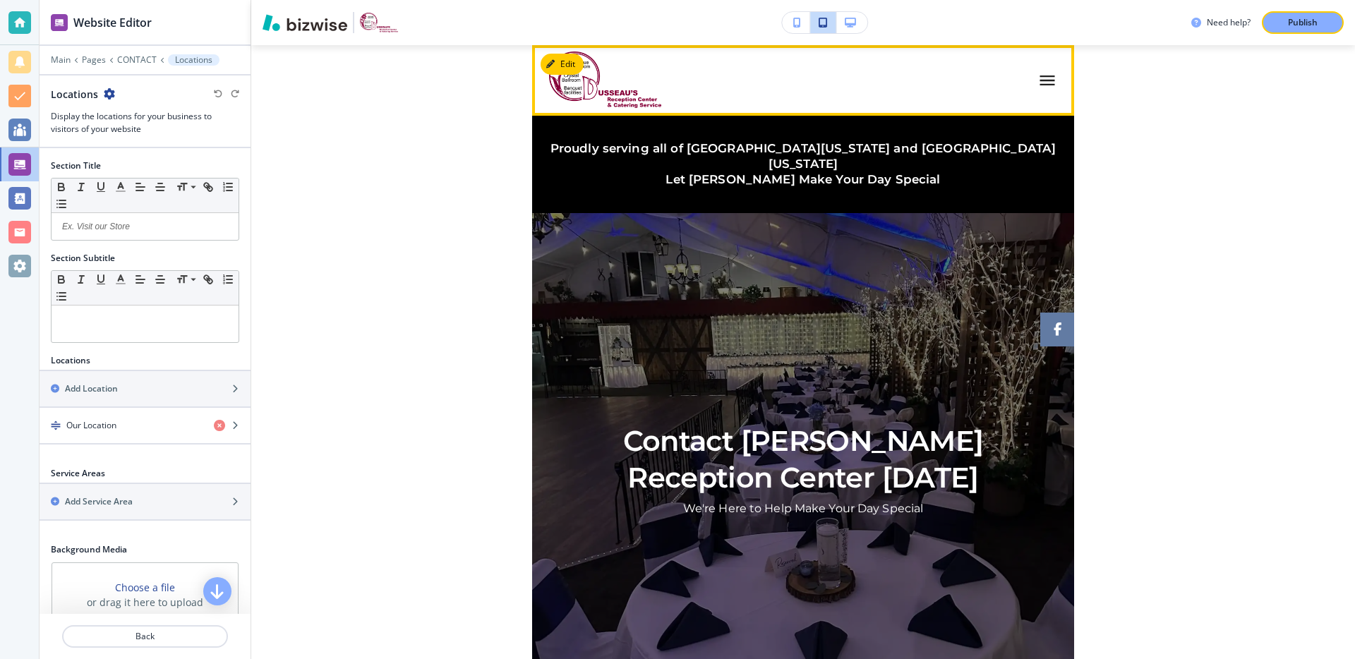
click at [1038, 83] on icon "button" at bounding box center [1048, 81] width 20 height 20
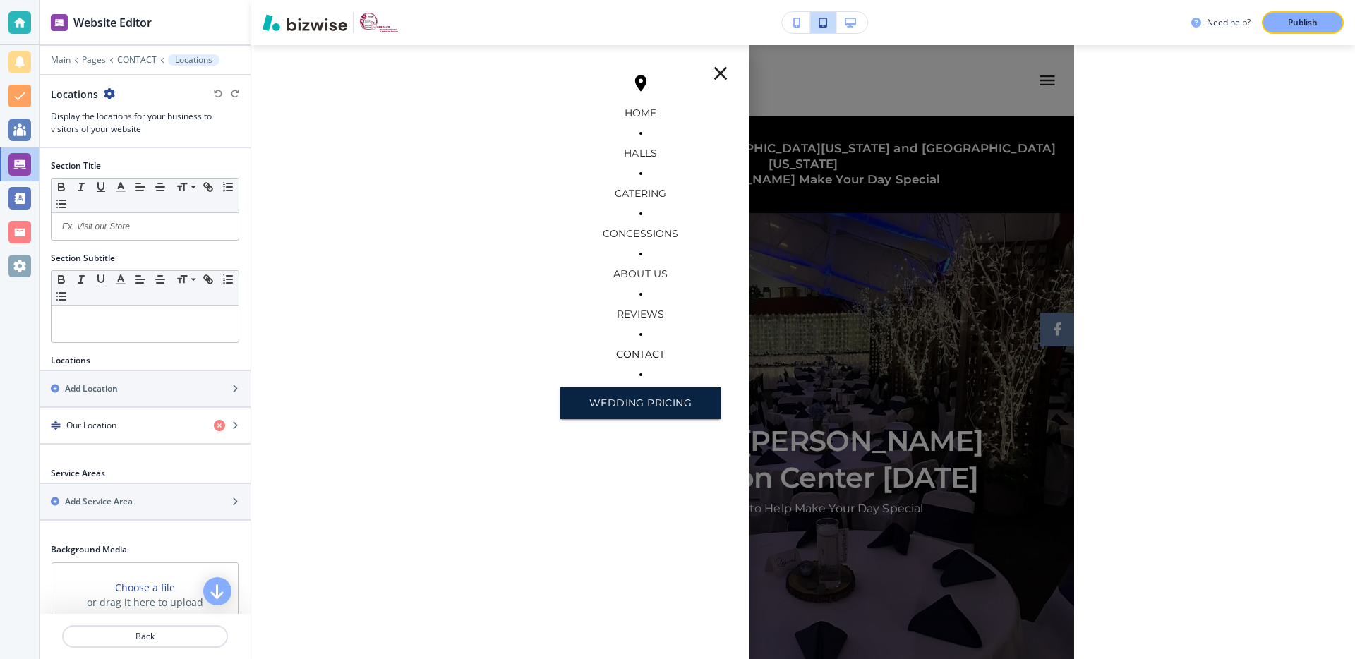
click at [1038, 83] on div at bounding box center [803, 352] width 542 height 614
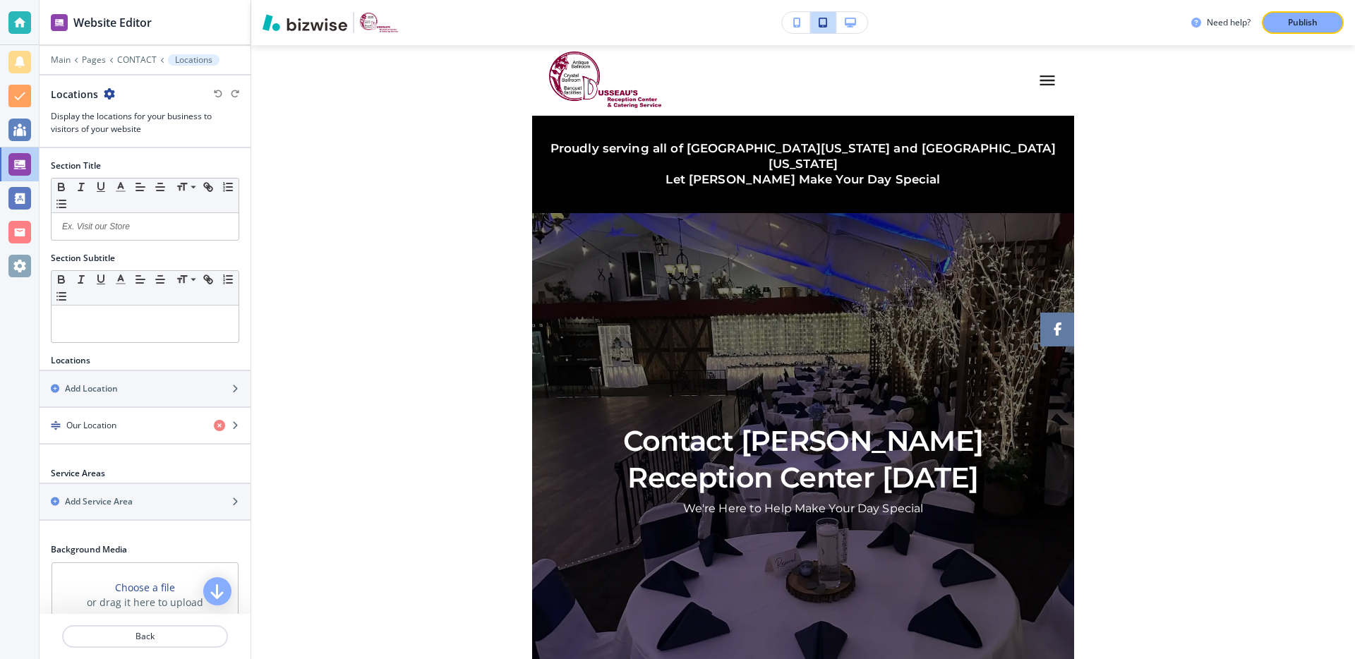
click at [852, 23] on icon "button" at bounding box center [850, 23] width 11 height 10
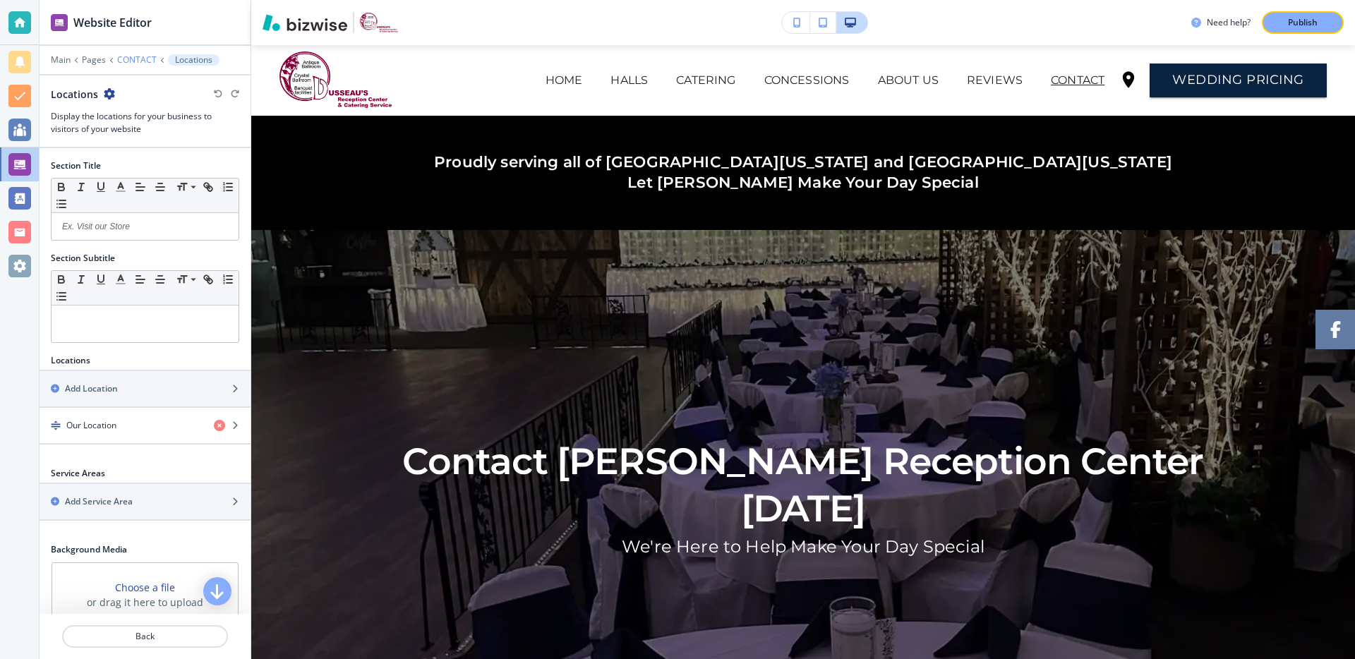
click at [135, 59] on p "CONTACT" at bounding box center [137, 60] width 40 height 10
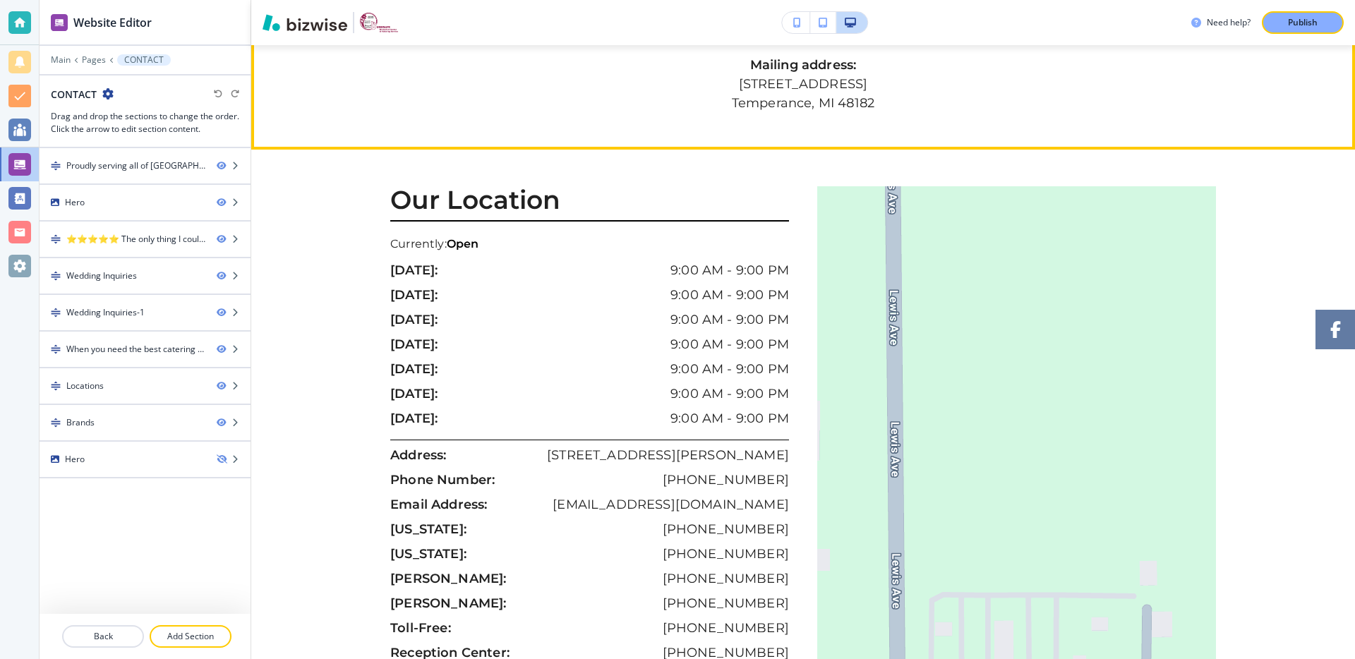
scroll to position [1625, 0]
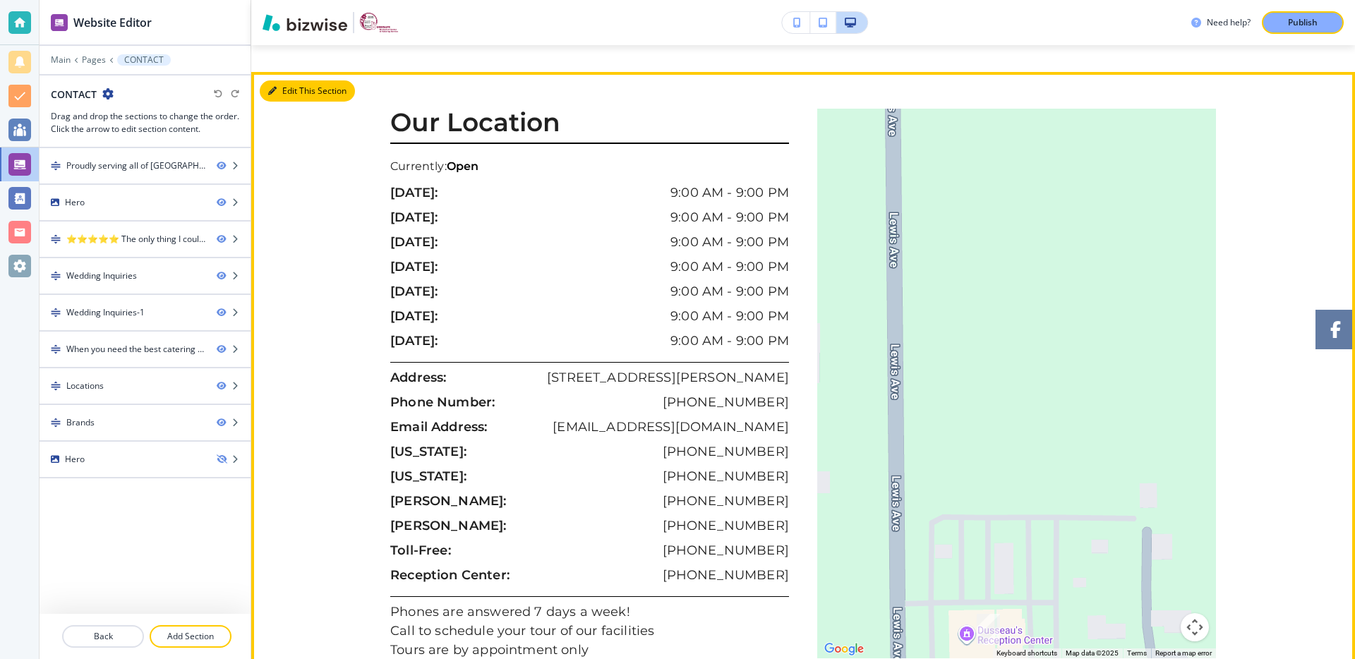
click at [284, 80] on button "Edit This Section" at bounding box center [307, 90] width 95 height 21
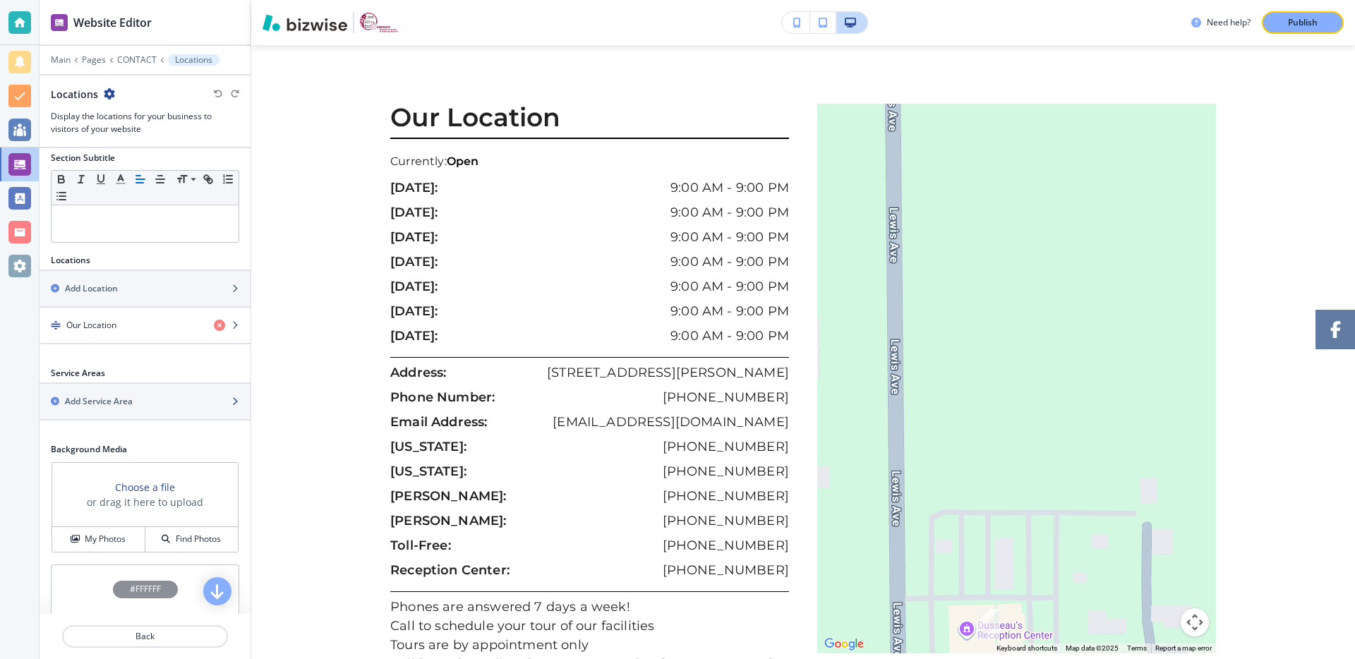
scroll to position [137, 0]
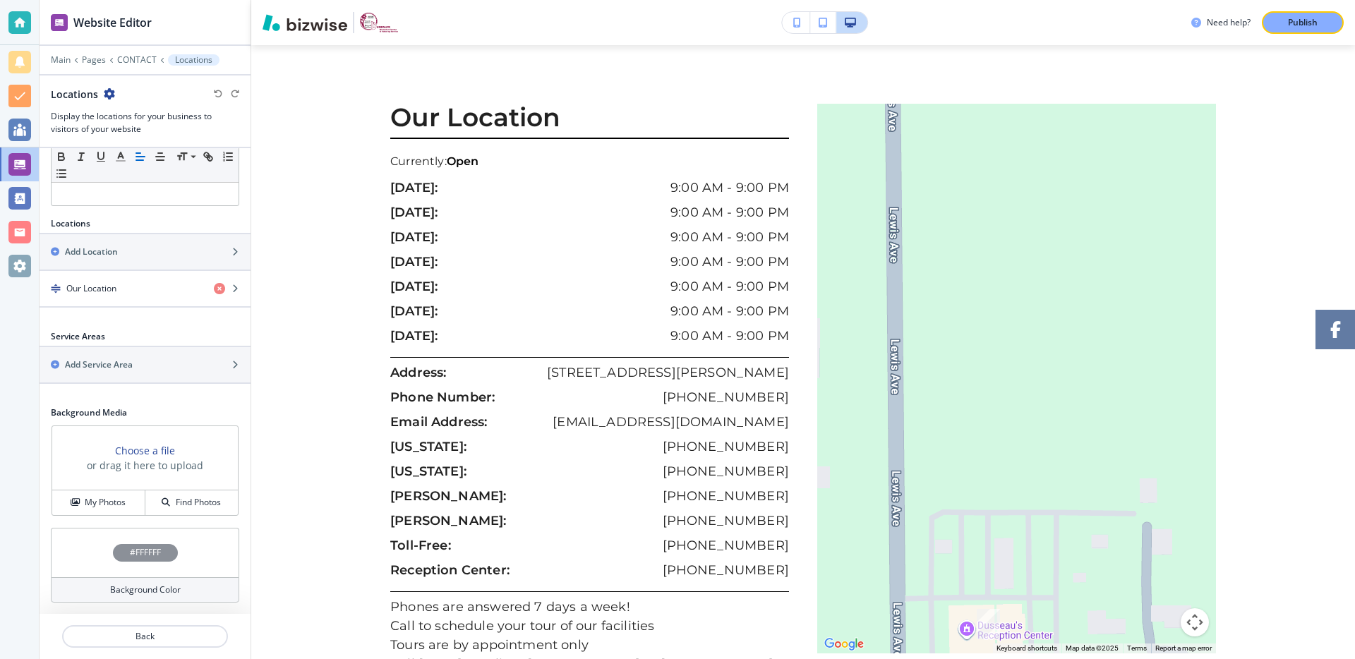
click at [139, 549] on h4 "#FFFFFF" at bounding box center [145, 552] width 31 height 13
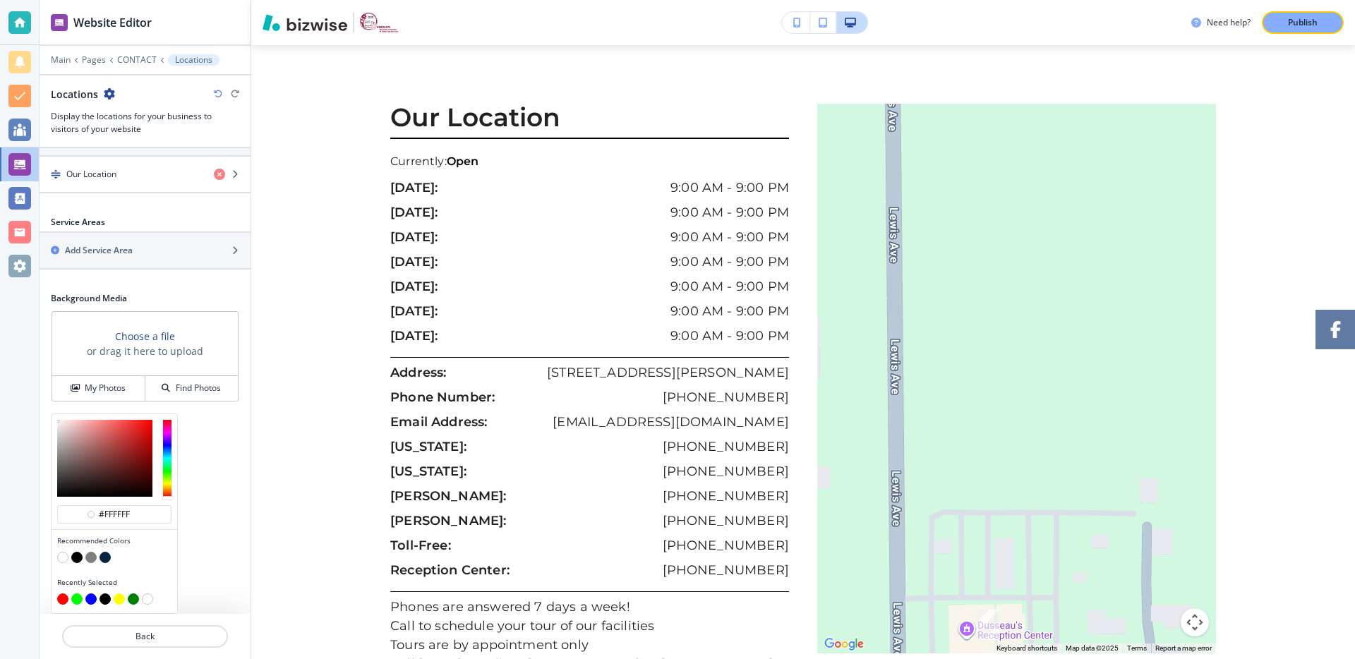
click at [212, 459] on div "Section Title Small Normal Large Huge Section Subtitle Small Normal Large Huge …" at bounding box center [145, 381] width 211 height 466
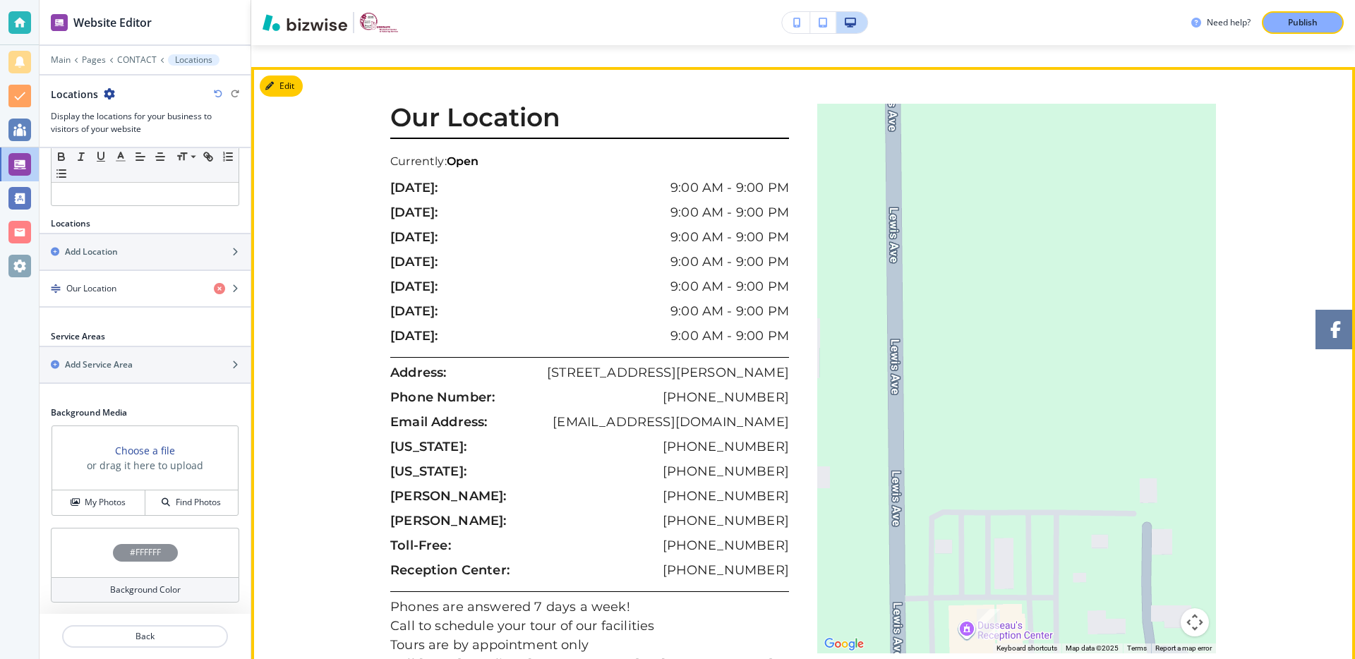
click at [409, 487] on p "[PERSON_NAME]:" at bounding box center [448, 496] width 116 height 19
click at [411, 487] on p "[PERSON_NAME]:" at bounding box center [448, 496] width 116 height 19
click at [422, 363] on p "Address:" at bounding box center [418, 372] width 56 height 19
click at [1238, 131] on div "Our Location Currently: Open [DATE]: 9:00 AM - 9:00 PM [DATE]: 9:00 AM - 9:00 P…" at bounding box center [803, 455] width 1104 height 702
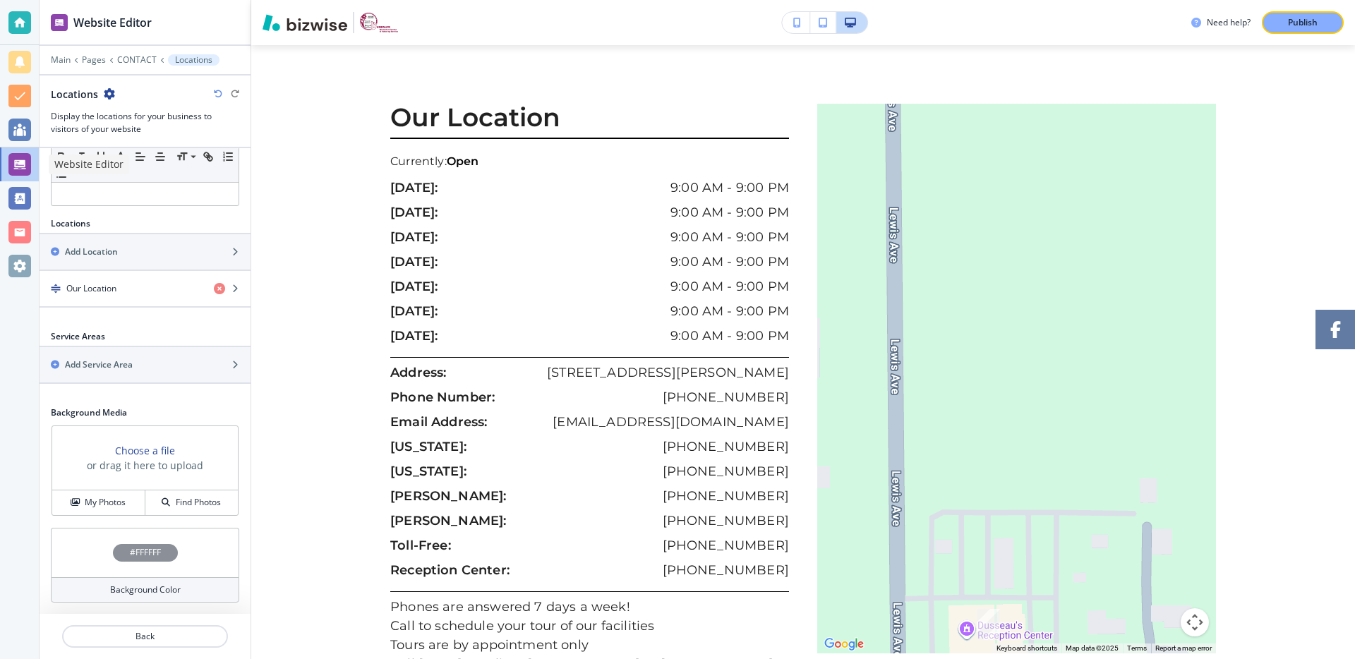
click at [19, 160] on div at bounding box center [19, 164] width 23 height 23
click at [18, 128] on div at bounding box center [19, 130] width 23 height 23
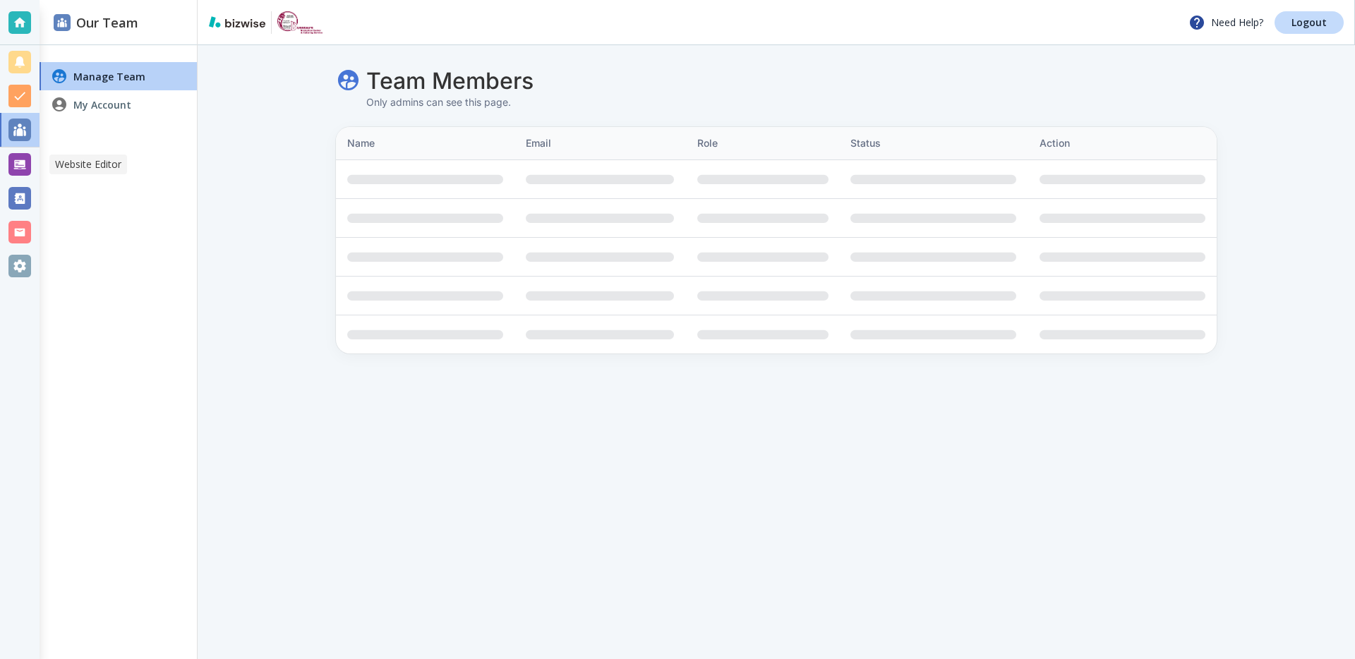
click at [18, 162] on div at bounding box center [19, 164] width 23 height 23
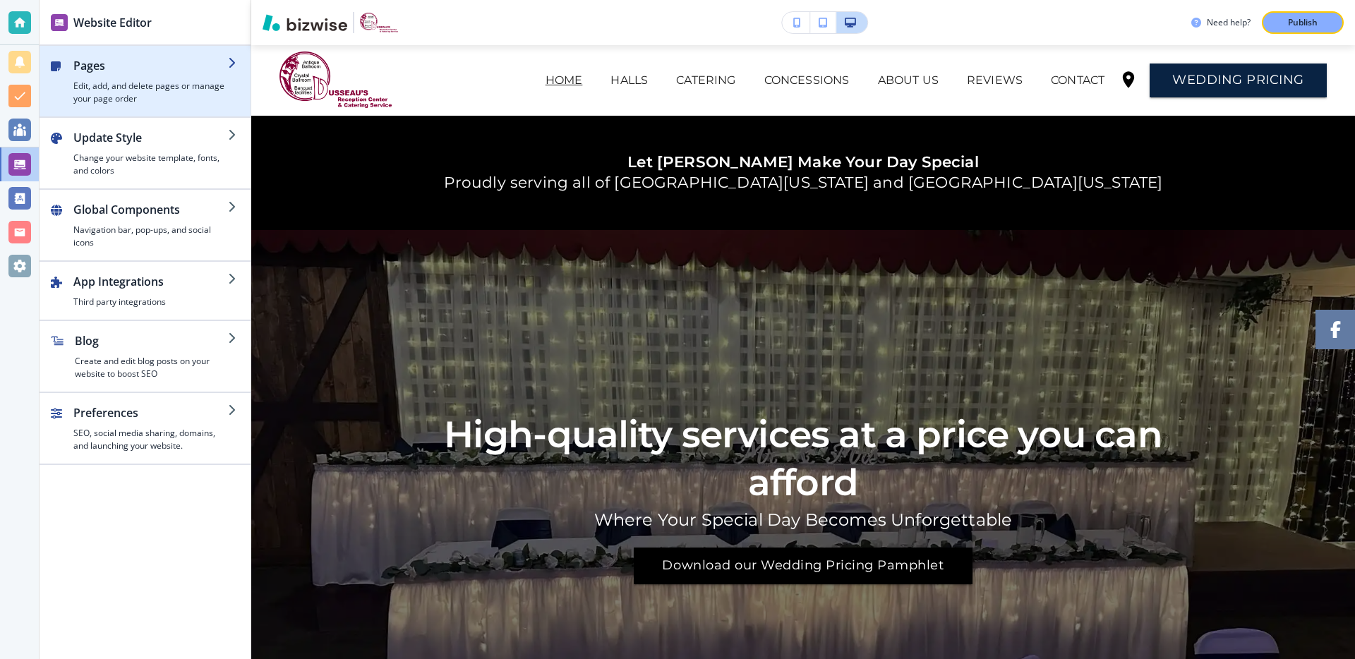
click at [199, 85] on h4 "Edit, add, and delete pages or manage your page order" at bounding box center [150, 92] width 155 height 25
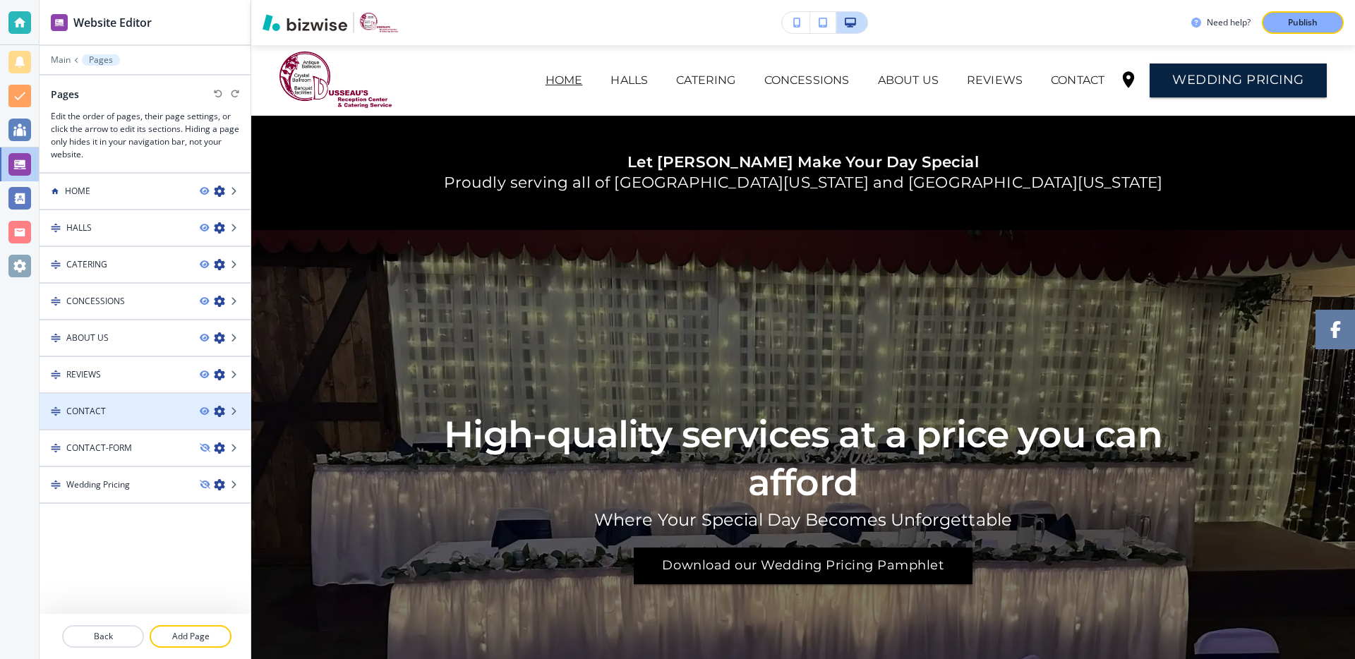
click at [85, 411] on h4 "CONTACT" at bounding box center [86, 411] width 40 height 13
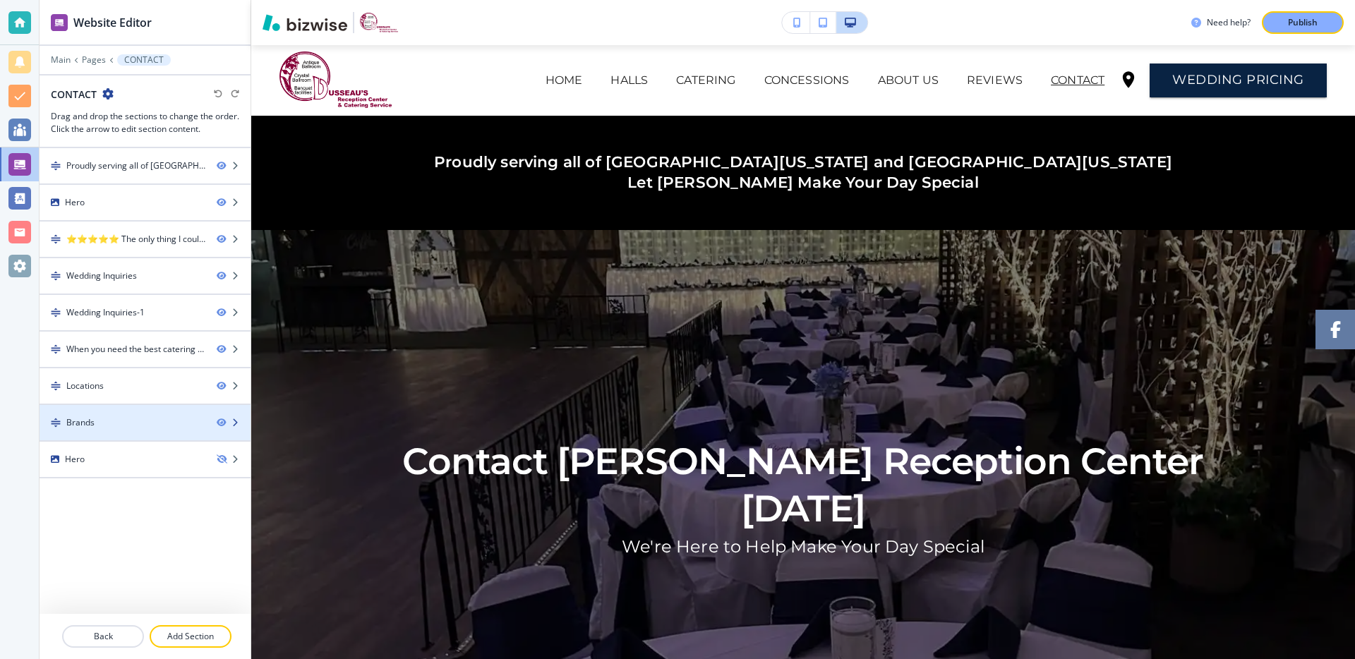
click at [85, 421] on div "Brands" at bounding box center [80, 422] width 28 height 13
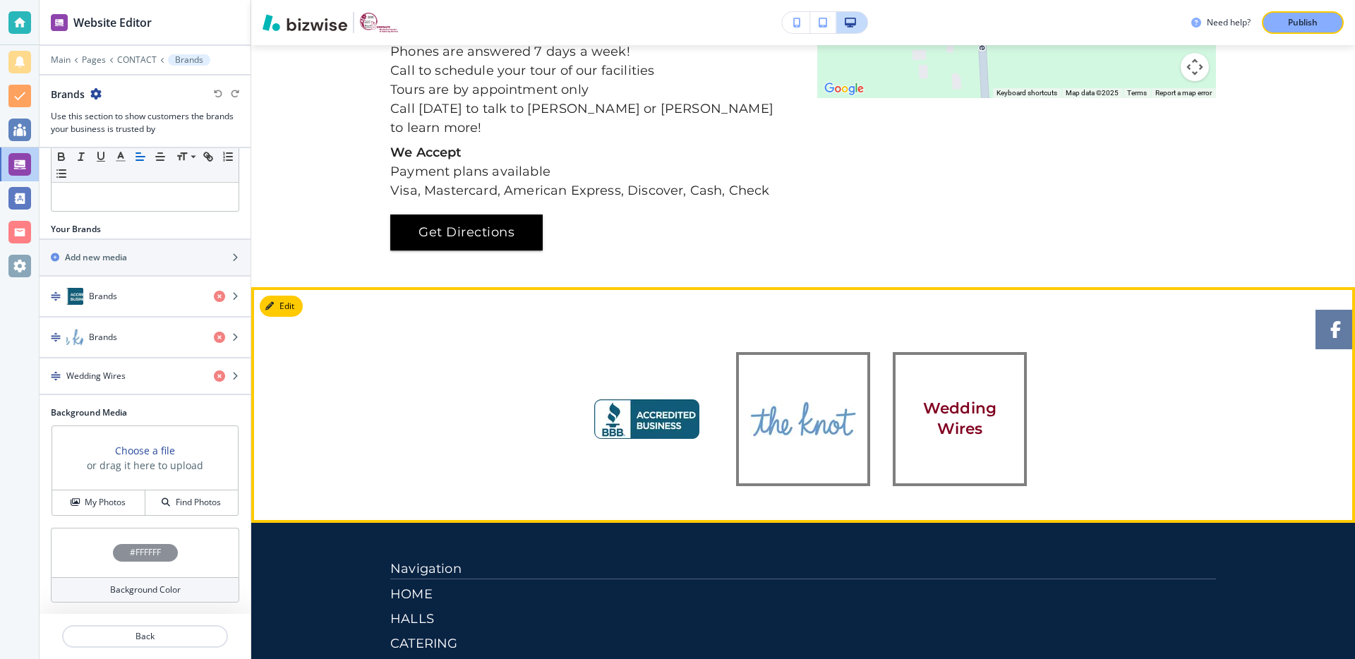
scroll to position [2102, 0]
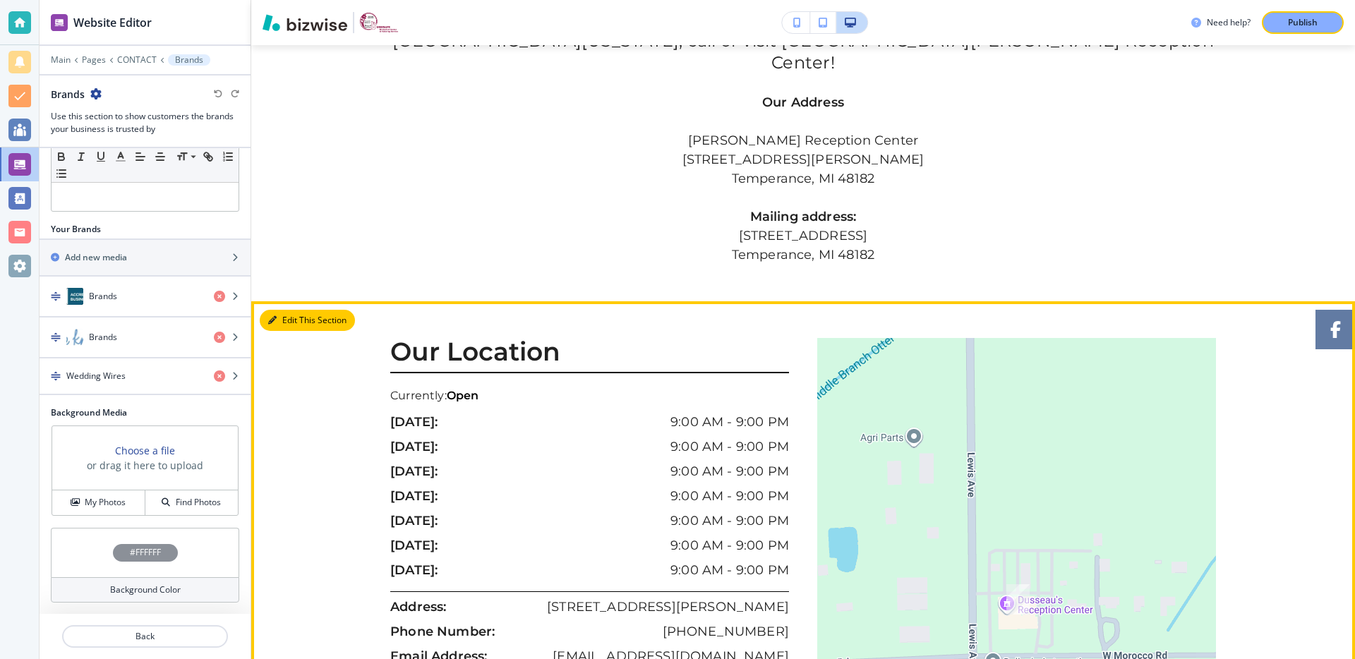
click at [284, 310] on button "Edit This Section" at bounding box center [307, 320] width 95 height 21
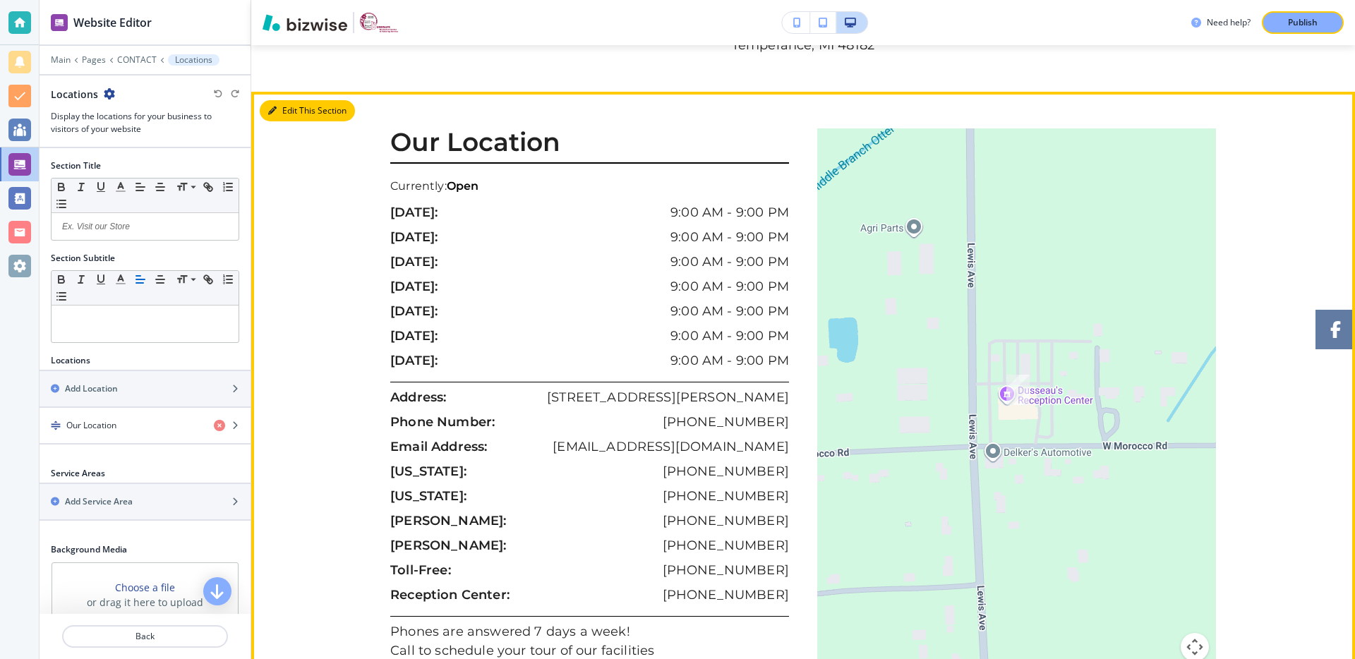
scroll to position [1630, 0]
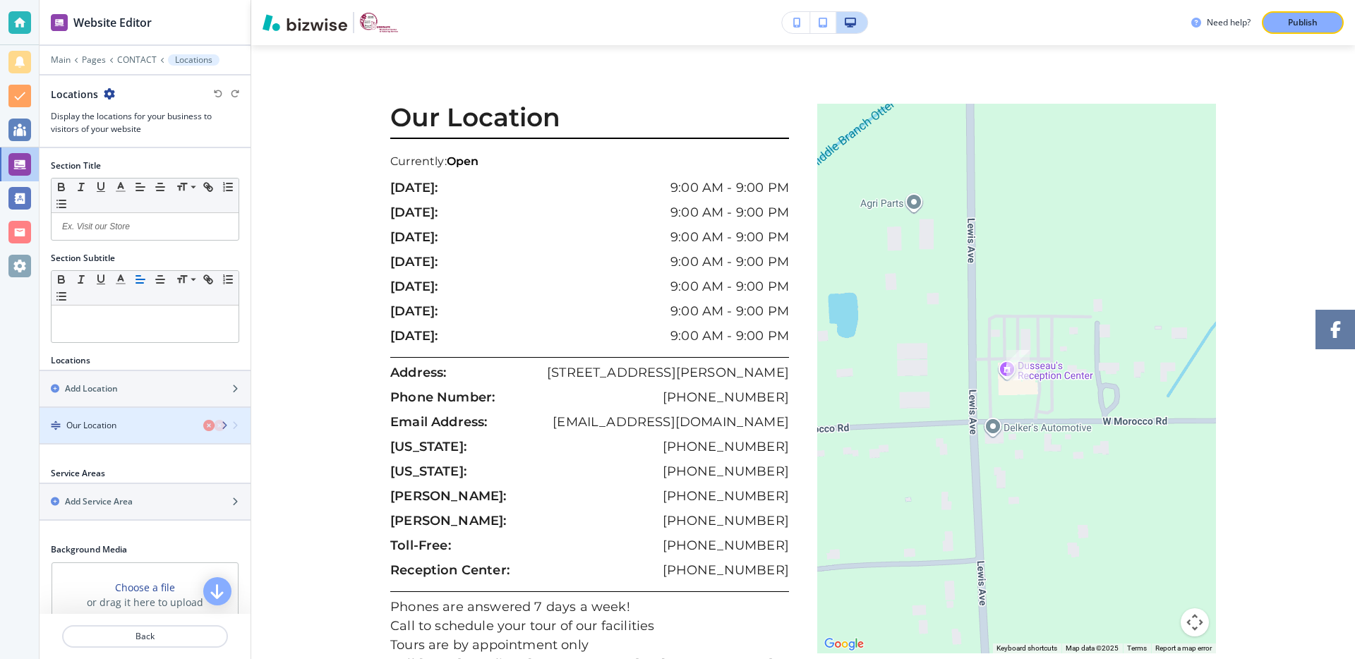
click at [104, 423] on h4 "Our Location" at bounding box center [91, 425] width 50 height 13
click at [231, 426] on icon "button" at bounding box center [235, 425] width 8 height 8
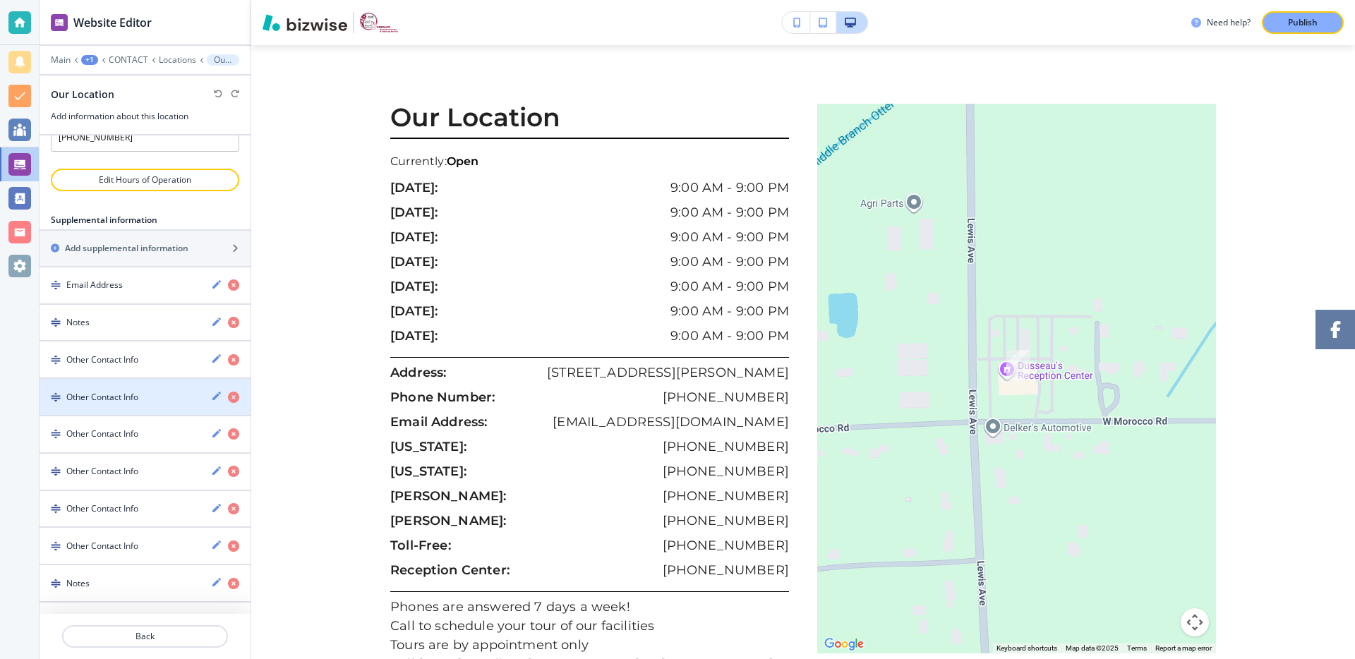
scroll to position [194, 0]
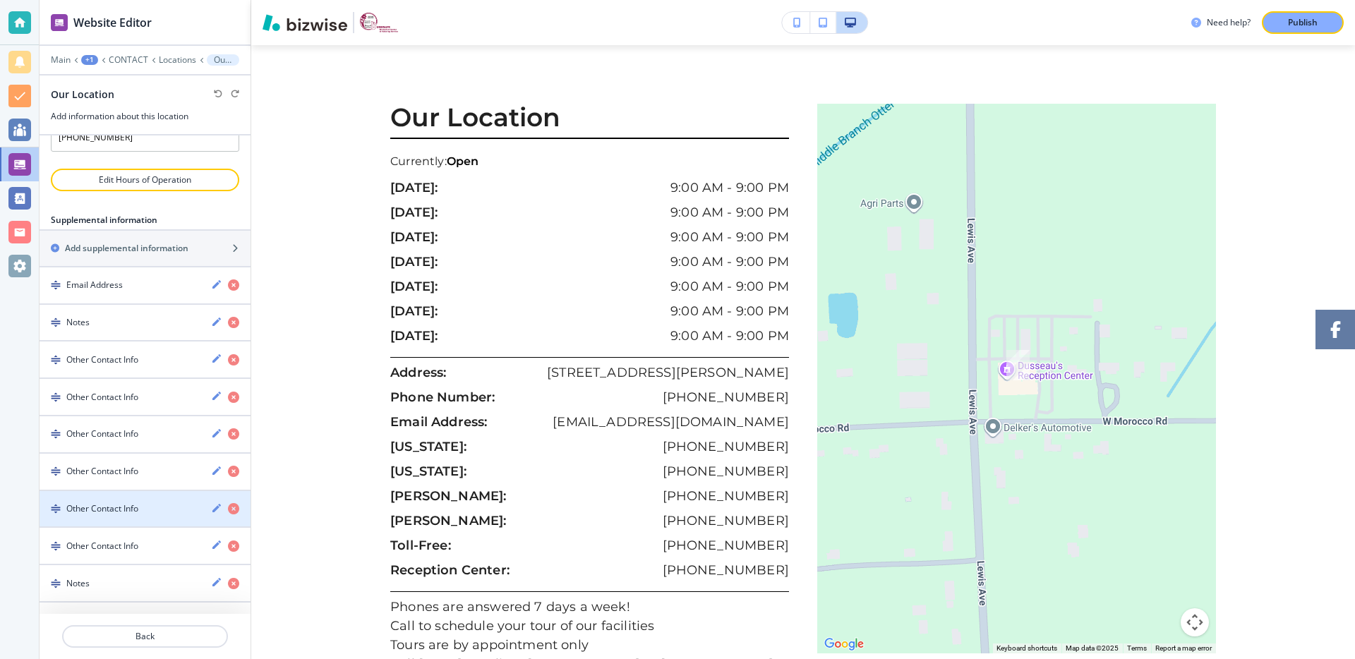
click at [211, 510] on icon "button" at bounding box center [216, 508] width 11 height 11
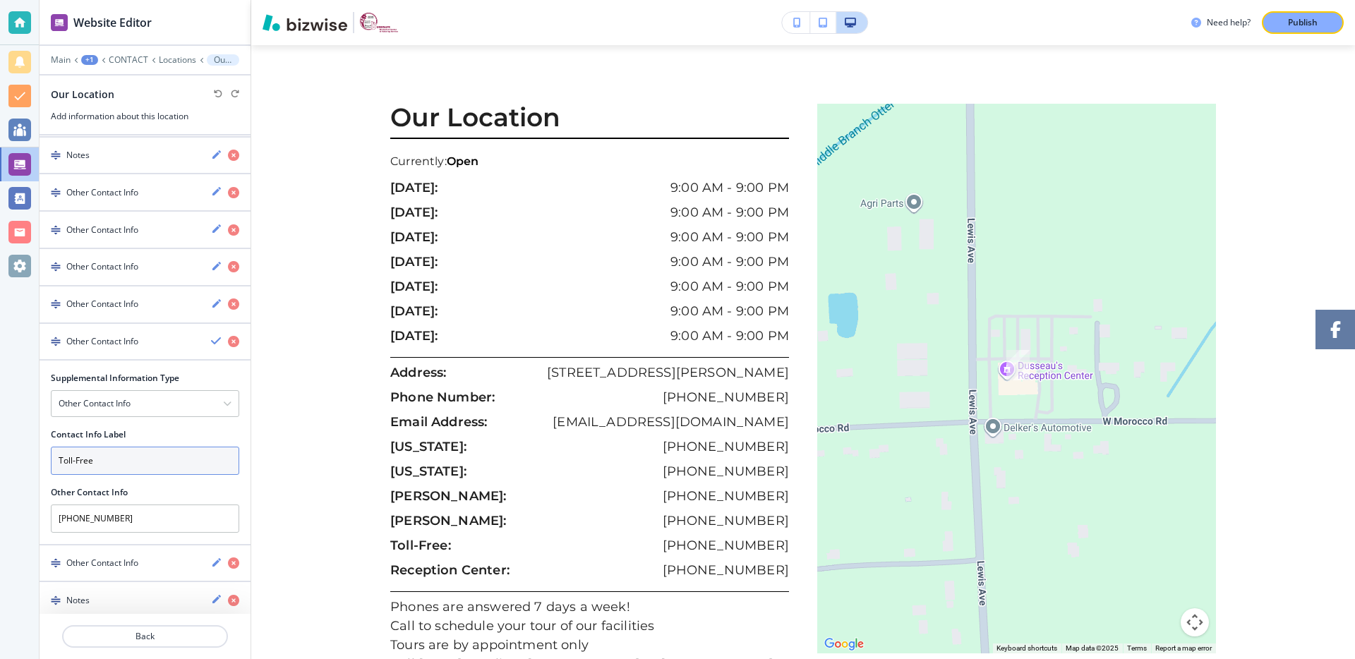
scroll to position [378, 0]
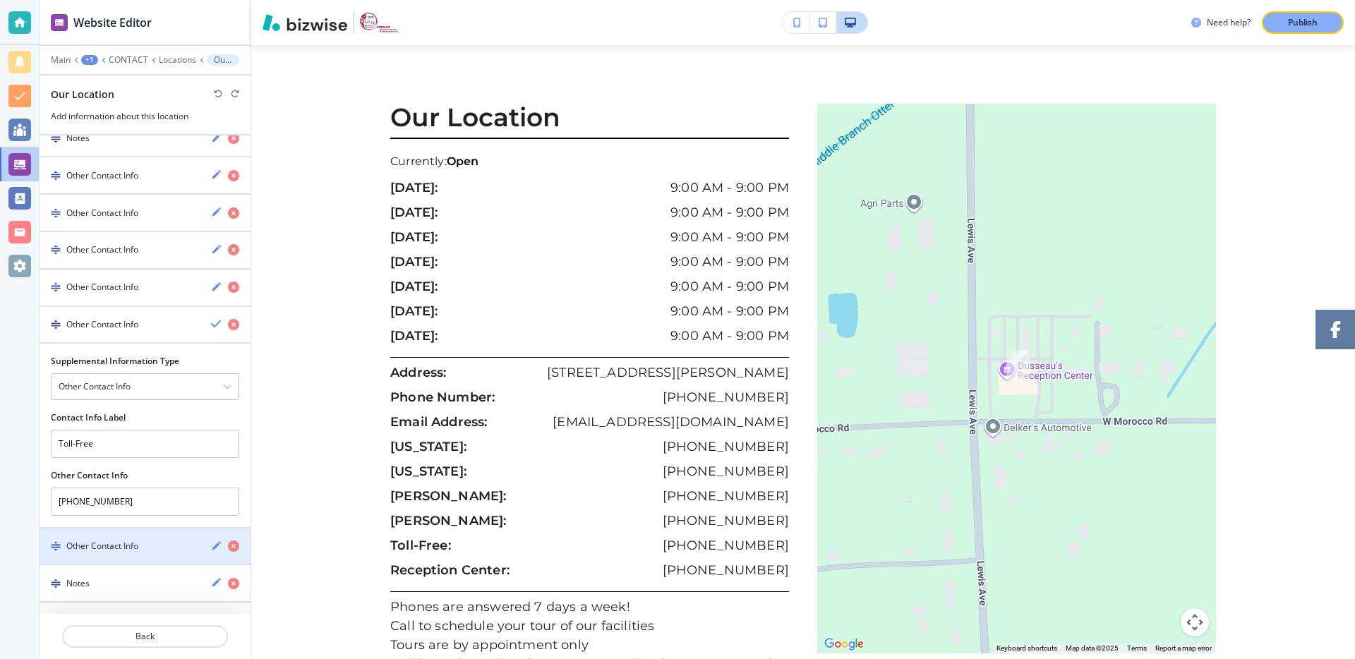
click at [211, 541] on icon "button" at bounding box center [216, 545] width 11 height 11
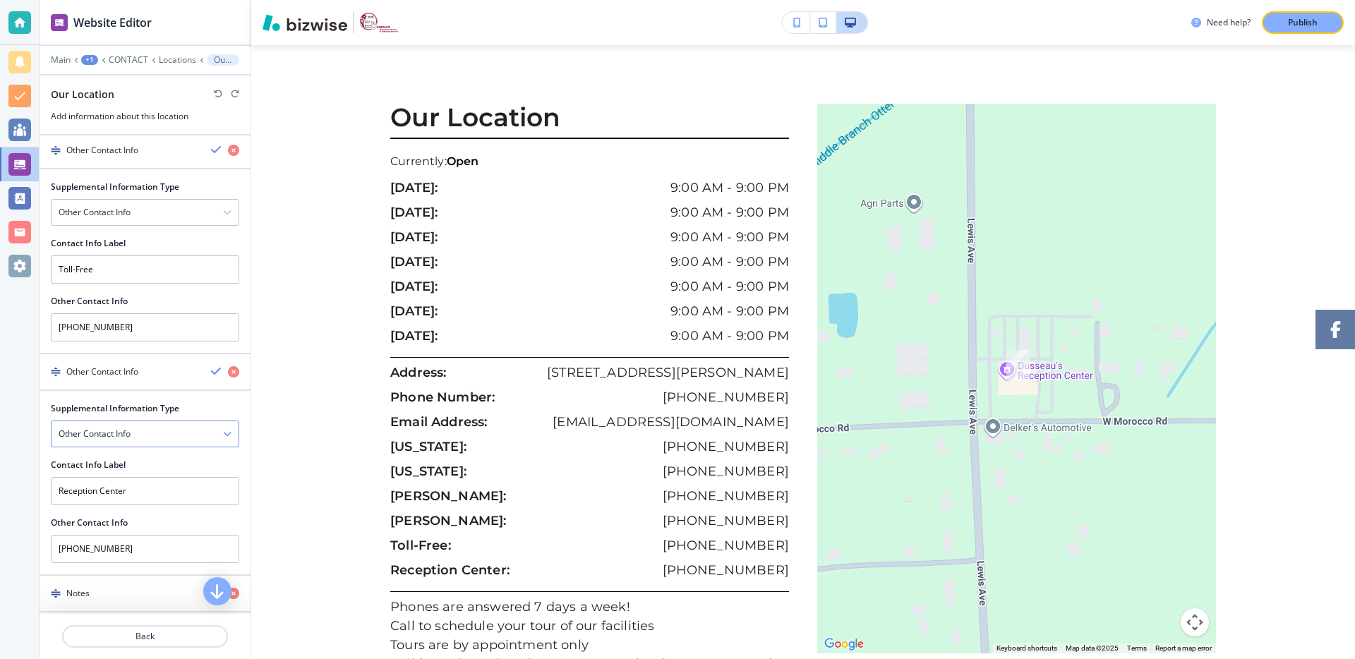
scroll to position [563, 0]
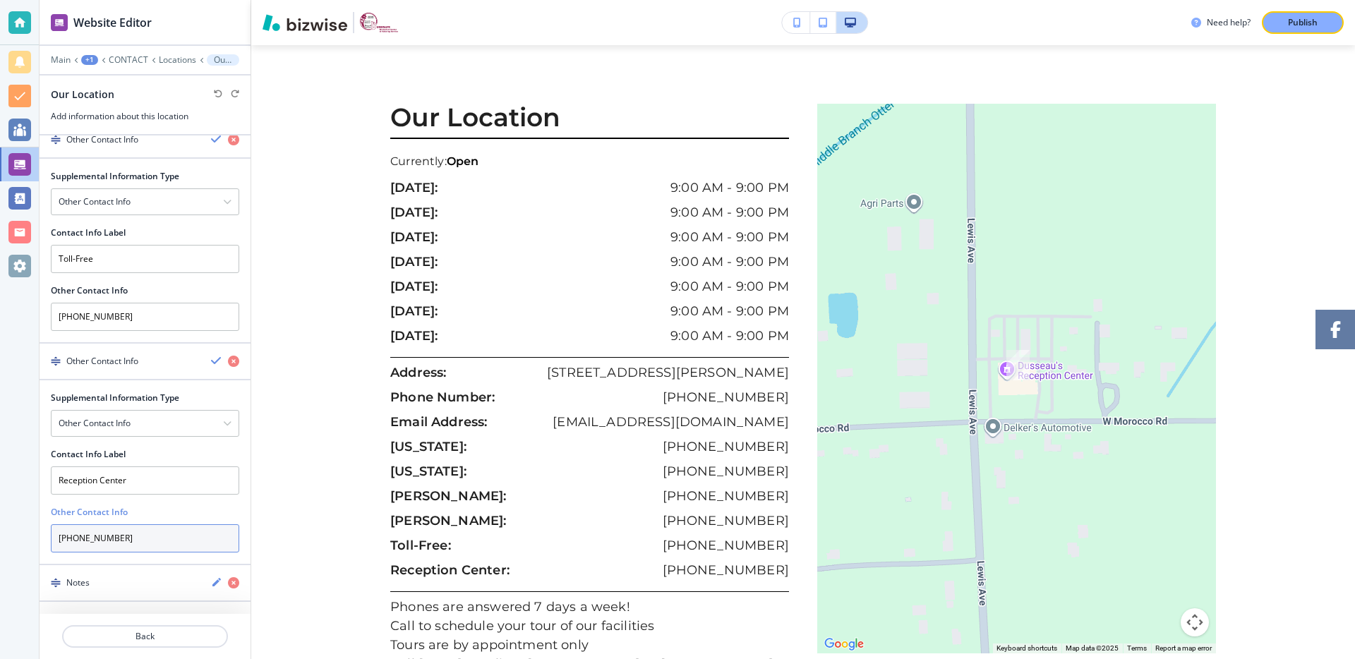
drag, startPoint x: 37, startPoint y: 531, endPoint x: 164, endPoint y: 604, distance: 145.8
click at [27, 531] on div "Website Editor Main +1 CONTACT Locations Our Location Our Location Add informat…" at bounding box center [677, 329] width 1355 height 659
paste input "[PHONE_NUMBER]"
type input "[PHONE_NUMBER]"
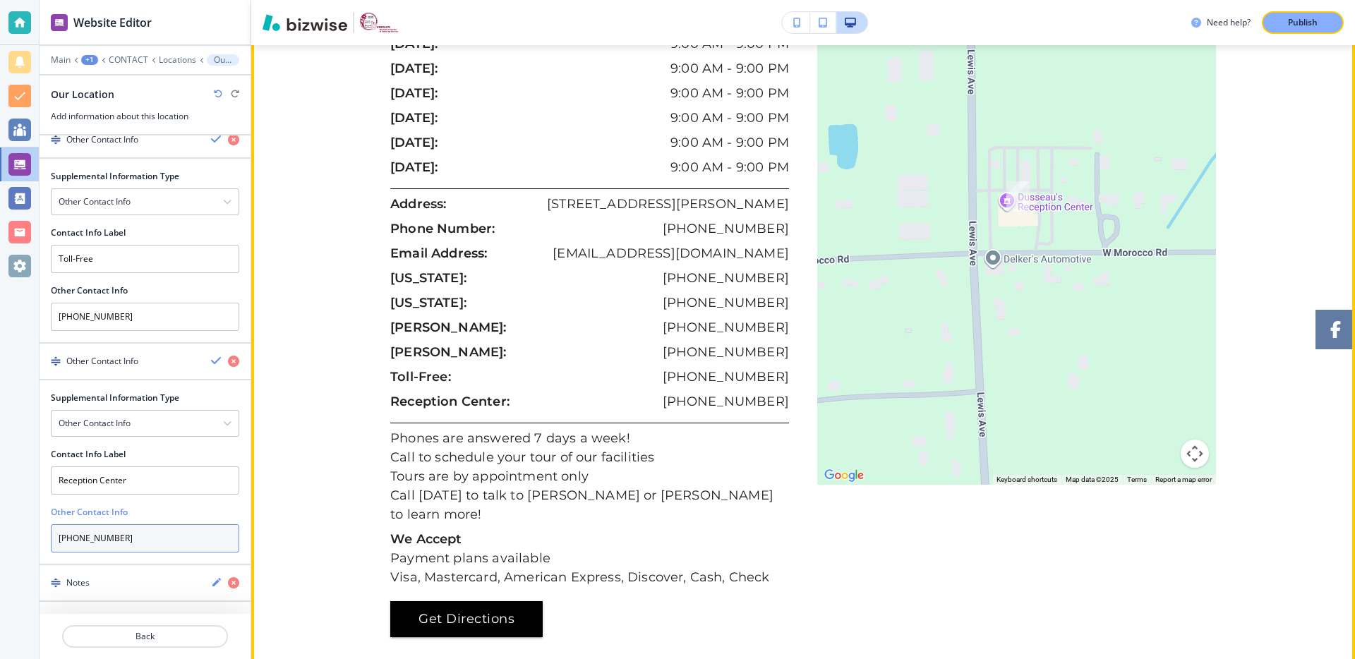
scroll to position [1697, 0]
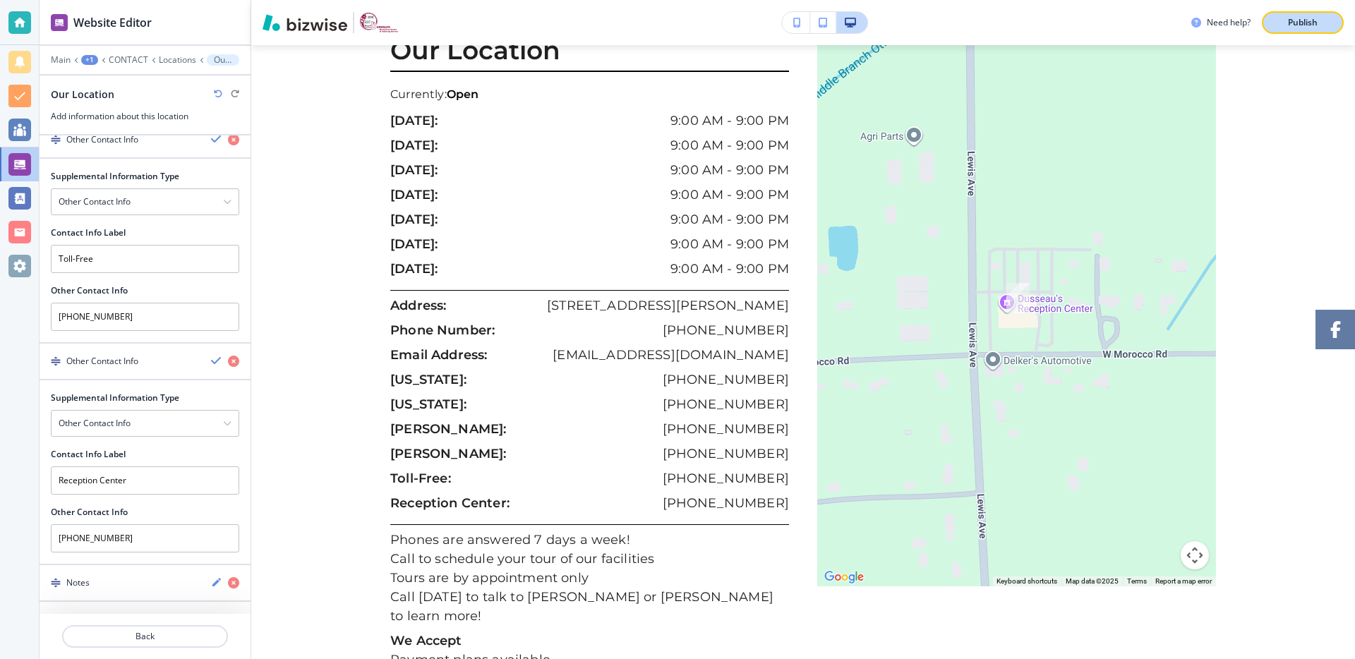
click at [1295, 26] on p "Publish" at bounding box center [1303, 22] width 30 height 13
